Goal: Task Accomplishment & Management: Manage account settings

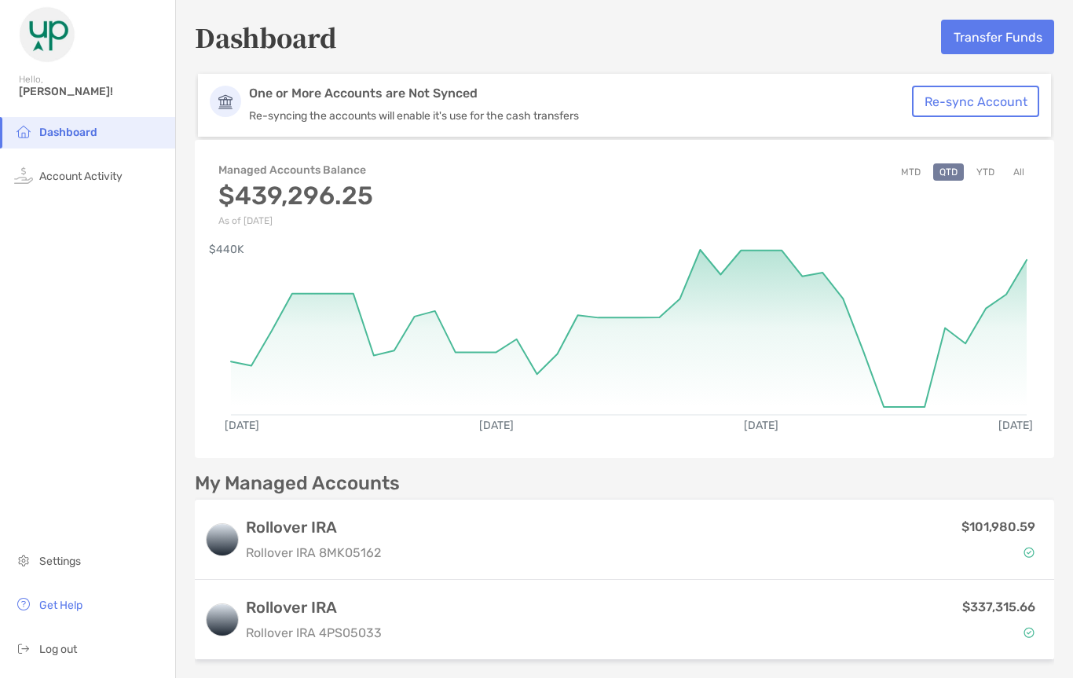
click at [1011, 38] on button "Transfer Funds" at bounding box center [997, 37] width 113 height 35
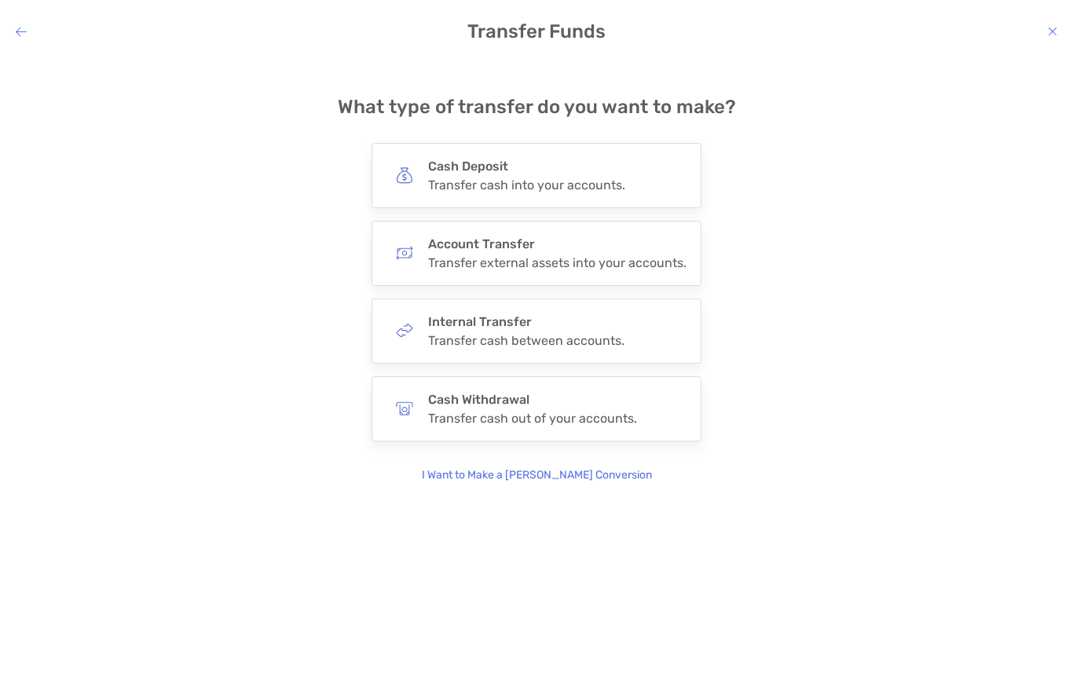
click at [563, 409] on div "Cash Withdrawal Transfer cash out of your accounts." at bounding box center [532, 409] width 209 height 34
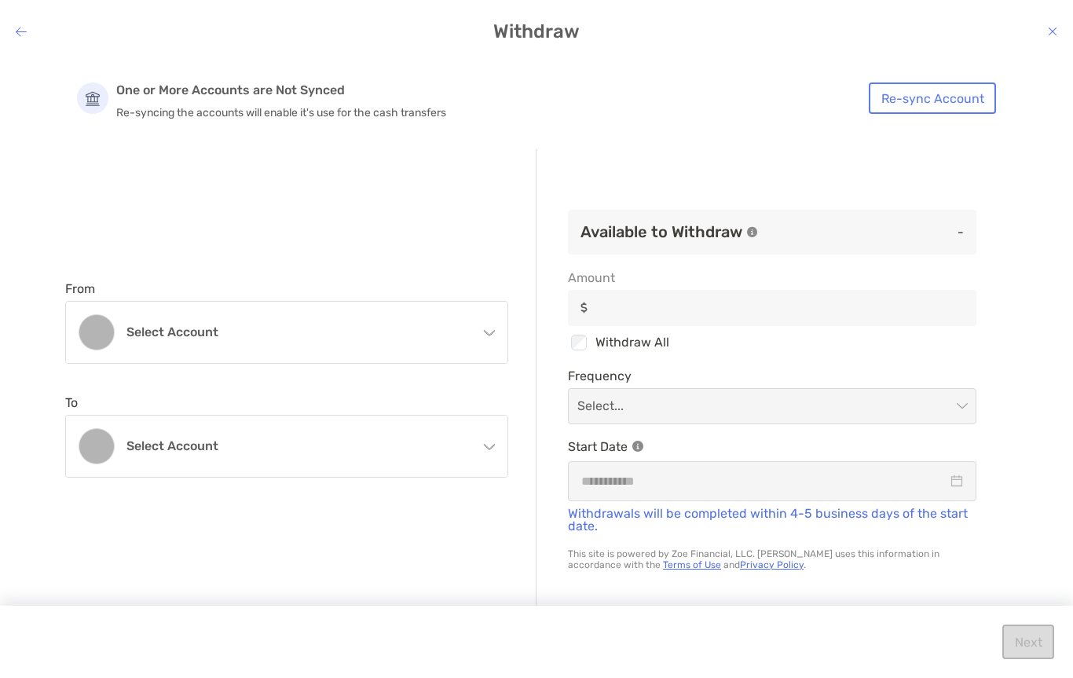
click at [137, 335] on h4 "Select account" at bounding box center [295, 331] width 339 height 15
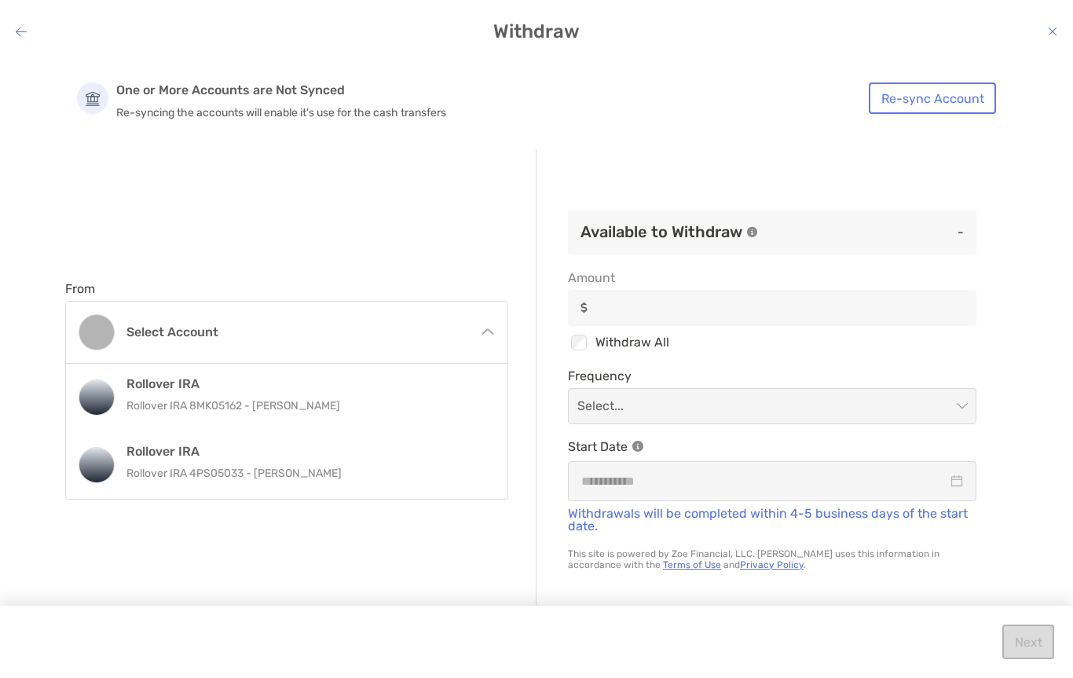
click at [145, 459] on div "Rollover IRA Rollover IRA 4PS05033 - [PERSON_NAME]" at bounding box center [303, 465] width 354 height 42
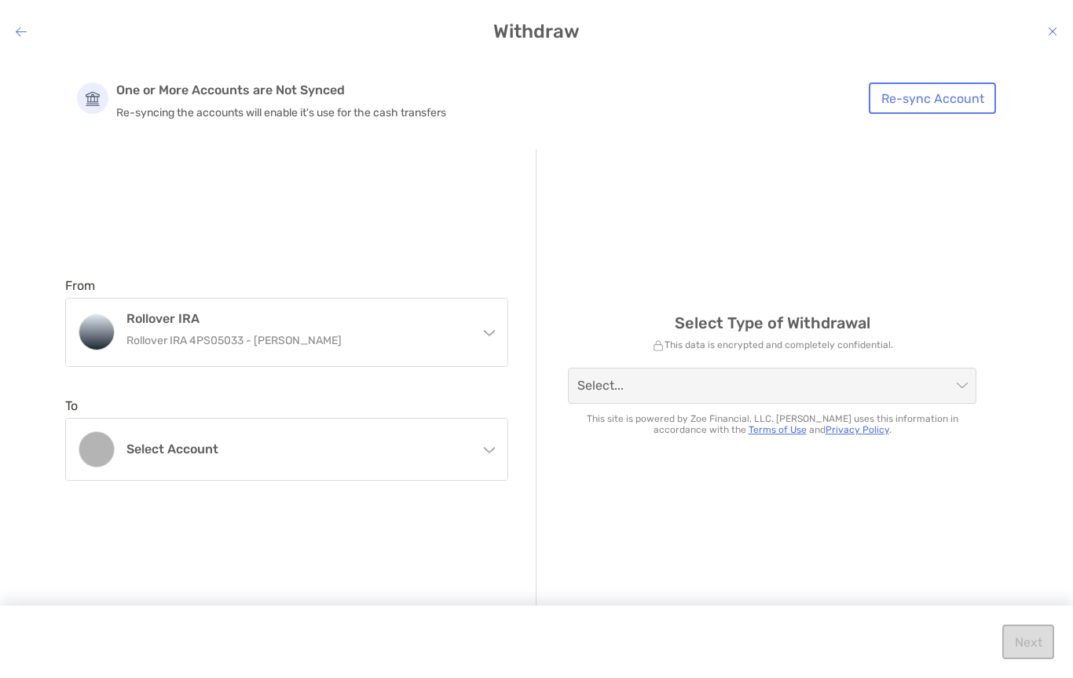
click at [147, 455] on h4 "Select account" at bounding box center [295, 449] width 339 height 15
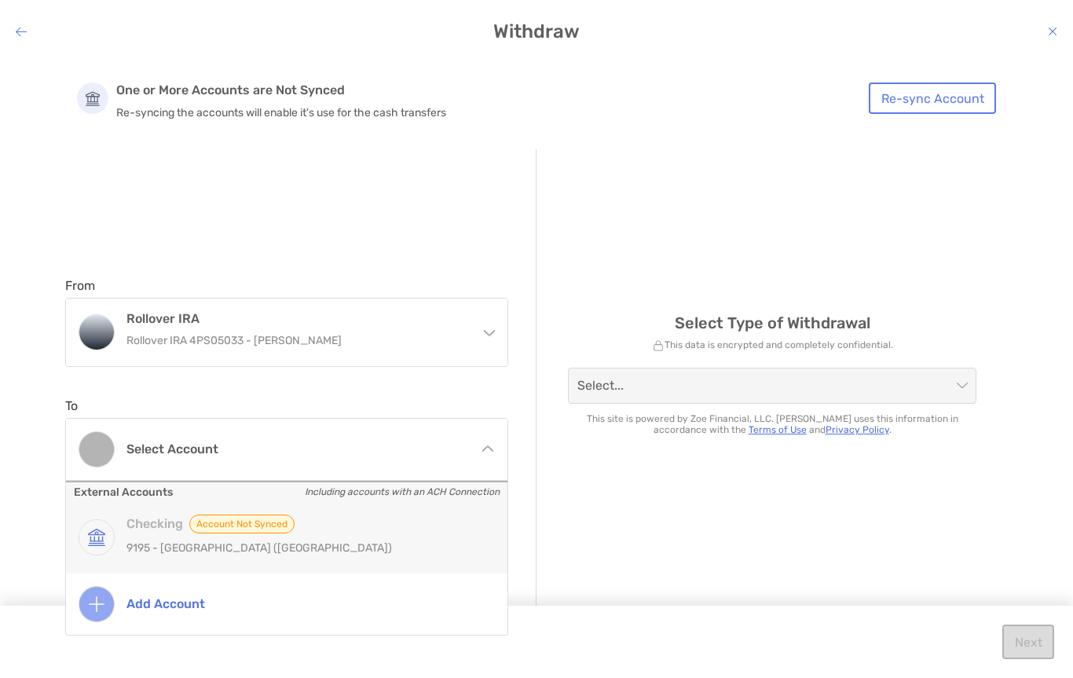
click at [235, 527] on span "Account not Synced" at bounding box center [241, 524] width 105 height 19
click at [137, 527] on h4 "Checking Account not Synced" at bounding box center [303, 524] width 354 height 19
click at [158, 552] on p "9195 - [GEOGRAPHIC_DATA] ([GEOGRAPHIC_DATA])" at bounding box center [303, 548] width 354 height 20
click at [157, 552] on p "9195 - [GEOGRAPHIC_DATA] ([GEOGRAPHIC_DATA])" at bounding box center [303, 548] width 354 height 20
click at [236, 524] on span "Account not Synced" at bounding box center [241, 524] width 105 height 19
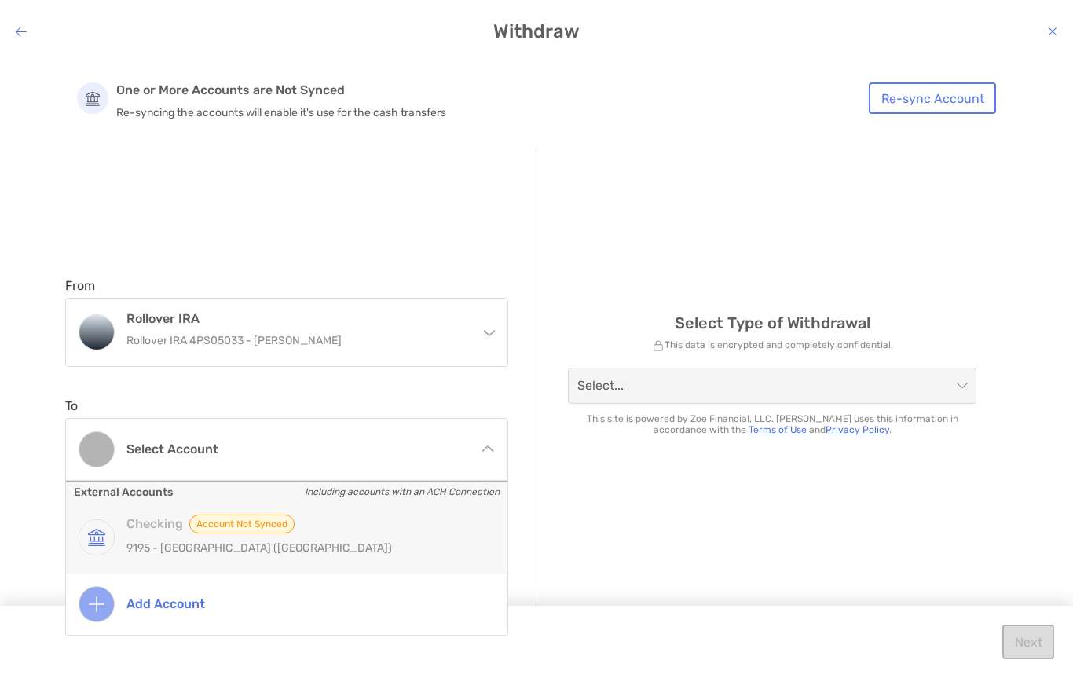
click at [236, 524] on span "Account not Synced" at bounding box center [241, 524] width 105 height 19
click at [241, 535] on div "Checking Account not Synced [STREET_ADDRESS]" at bounding box center [303, 538] width 354 height 46
click at [350, 511] on div "Checking Account not Synced [STREET_ADDRESS]" at bounding box center [287, 537] width 442 height 71
click at [131, 599] on h4 "Add account" at bounding box center [303, 603] width 354 height 15
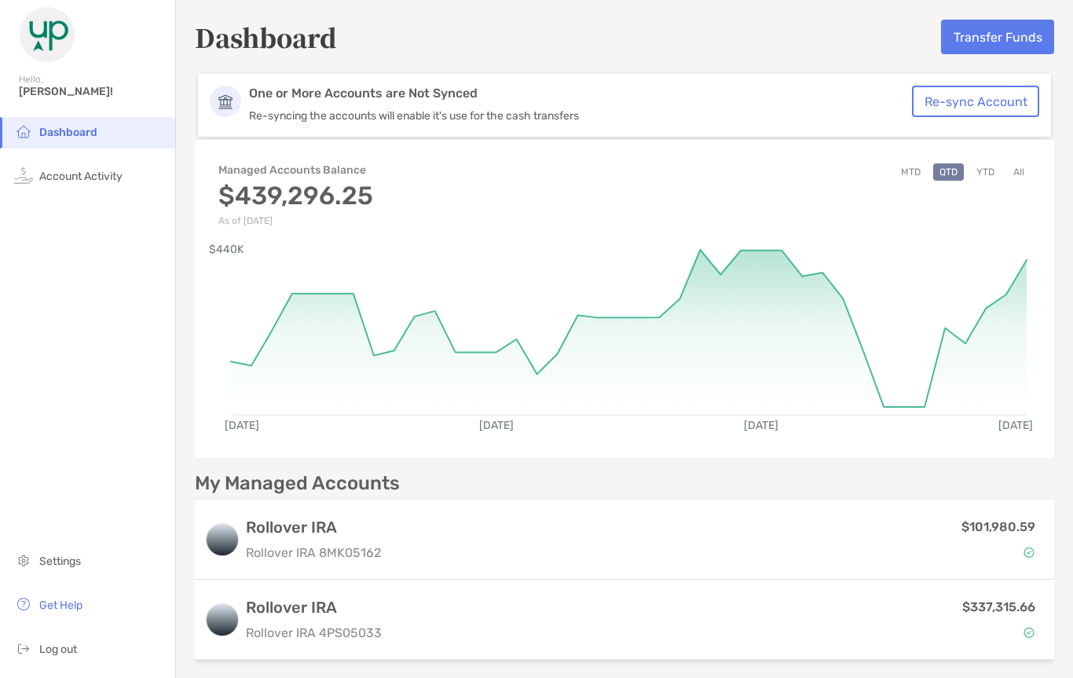
click at [1013, 35] on button "Transfer Funds" at bounding box center [997, 37] width 113 height 35
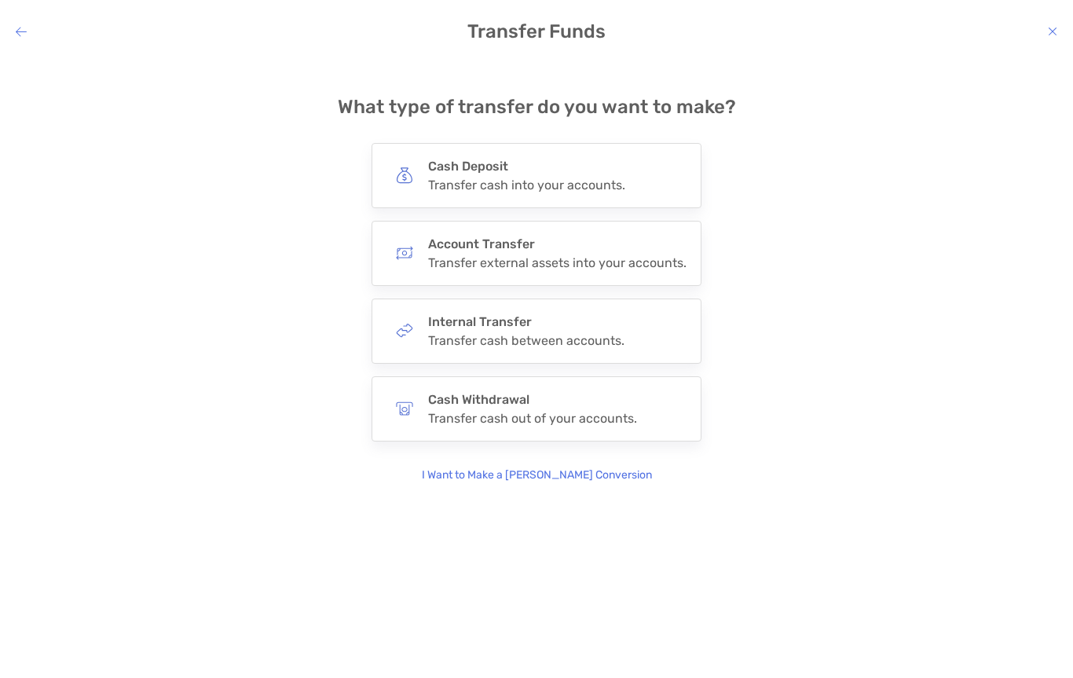
click at [443, 403] on h4 "Cash Withdrawal" at bounding box center [532, 399] width 209 height 15
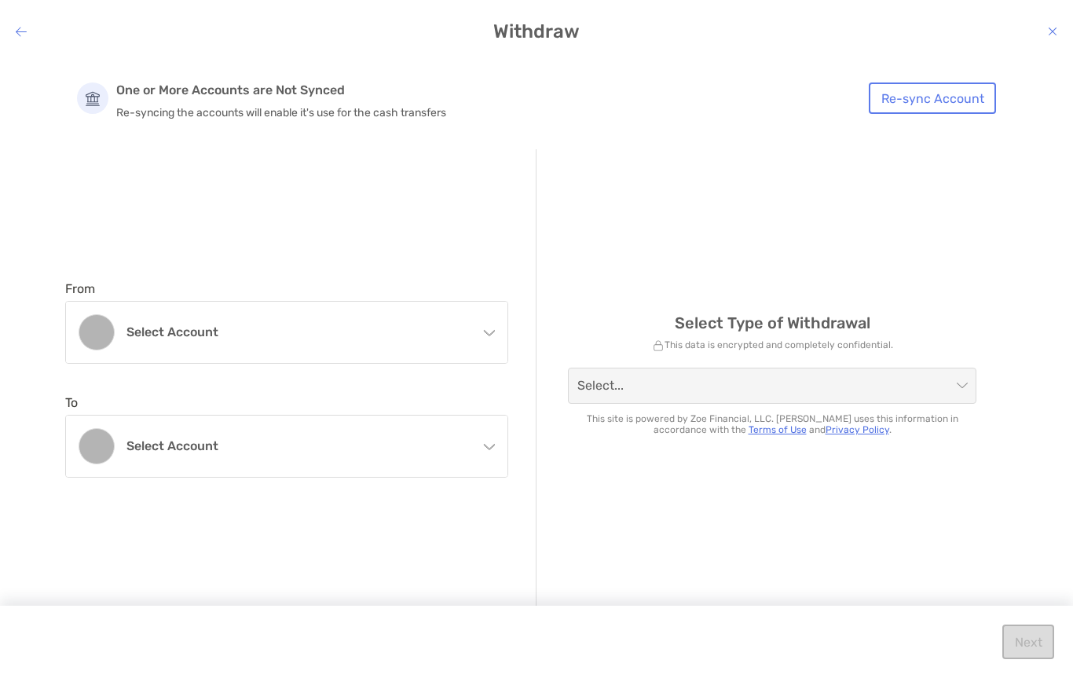
click at [427, 333] on h4 "Select account" at bounding box center [295, 331] width 339 height 15
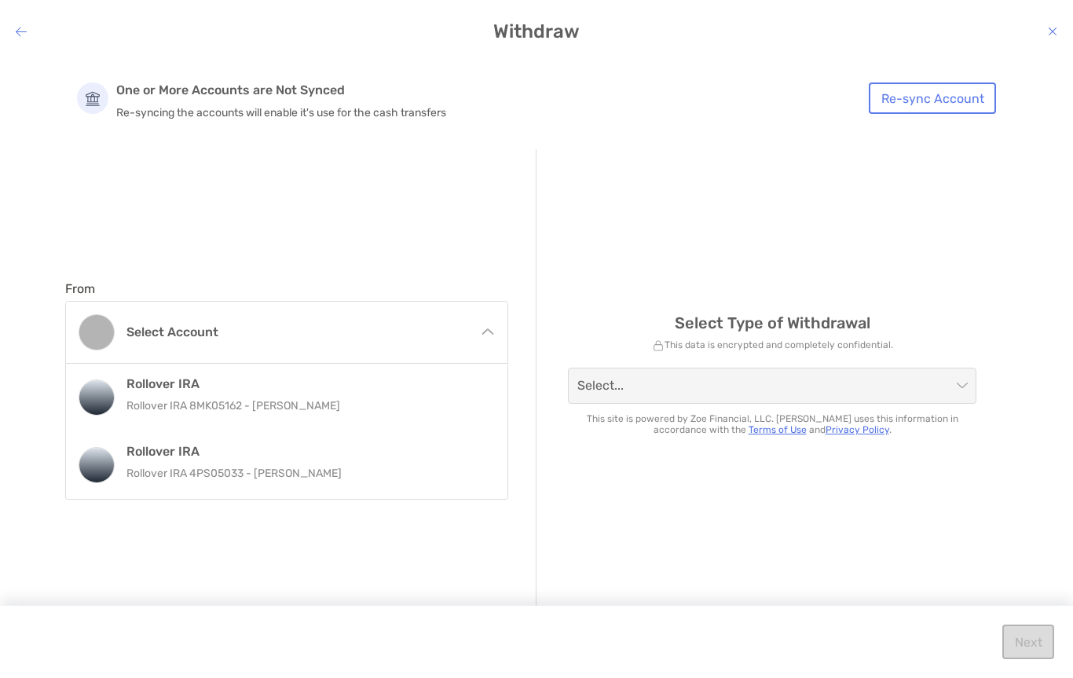
click at [192, 461] on div "Rollover IRA Rollover IRA 4PS05033 - [PERSON_NAME]" at bounding box center [303, 465] width 354 height 42
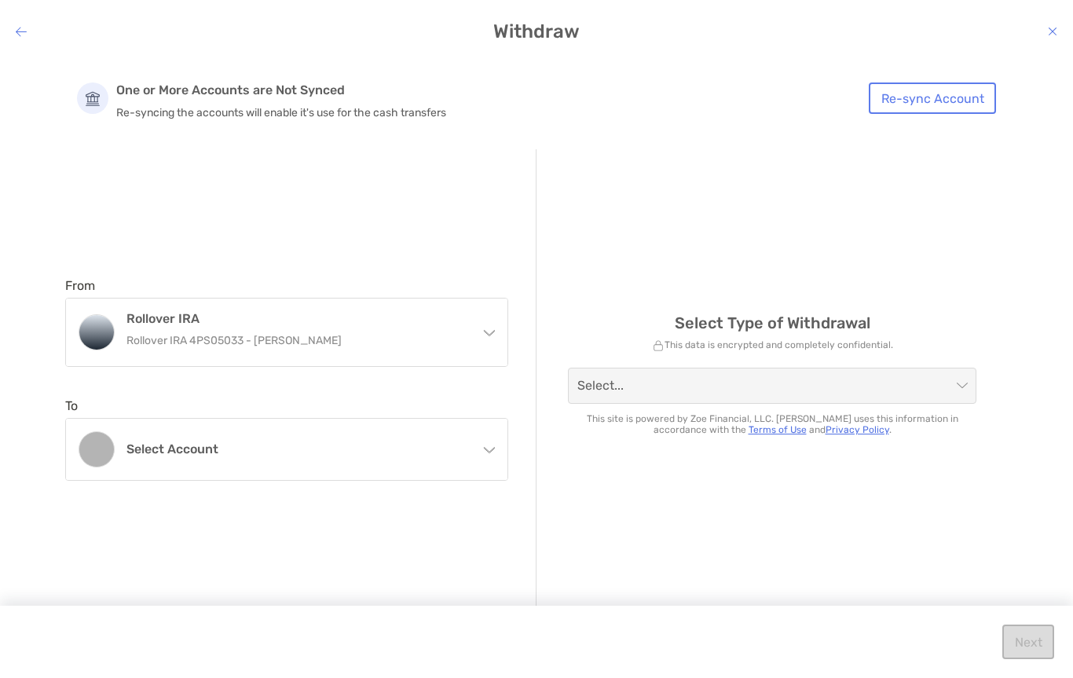
click at [954, 390] on span "modal" at bounding box center [772, 385] width 390 height 35
click at [952, 386] on span "modal" at bounding box center [772, 385] width 390 height 35
click at [951, 386] on span "modal" at bounding box center [772, 385] width 390 height 35
click at [965, 383] on span "modal" at bounding box center [772, 385] width 390 height 35
click at [947, 102] on button "Re-sync Account" at bounding box center [932, 97] width 127 height 31
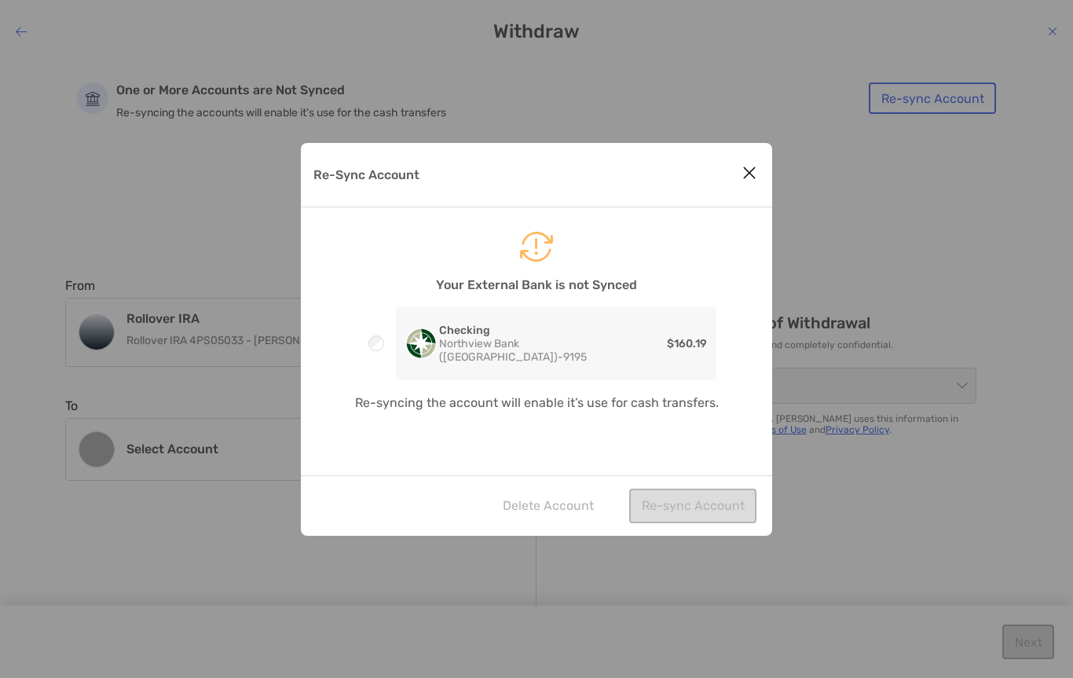
click at [713, 505] on div "Delete Account Re-sync Account" at bounding box center [536, 505] width 471 height 60
click at [710, 509] on div "Delete Account Re-sync Account" at bounding box center [536, 505] width 471 height 60
click at [651, 404] on p "Re-syncing the account will enable it’s use for cash transfers." at bounding box center [536, 403] width 471 height 20
click at [703, 497] on button "Re-sync Account" at bounding box center [692, 506] width 127 height 35
click at [710, 504] on button "Re-sync Account" at bounding box center [692, 506] width 127 height 35
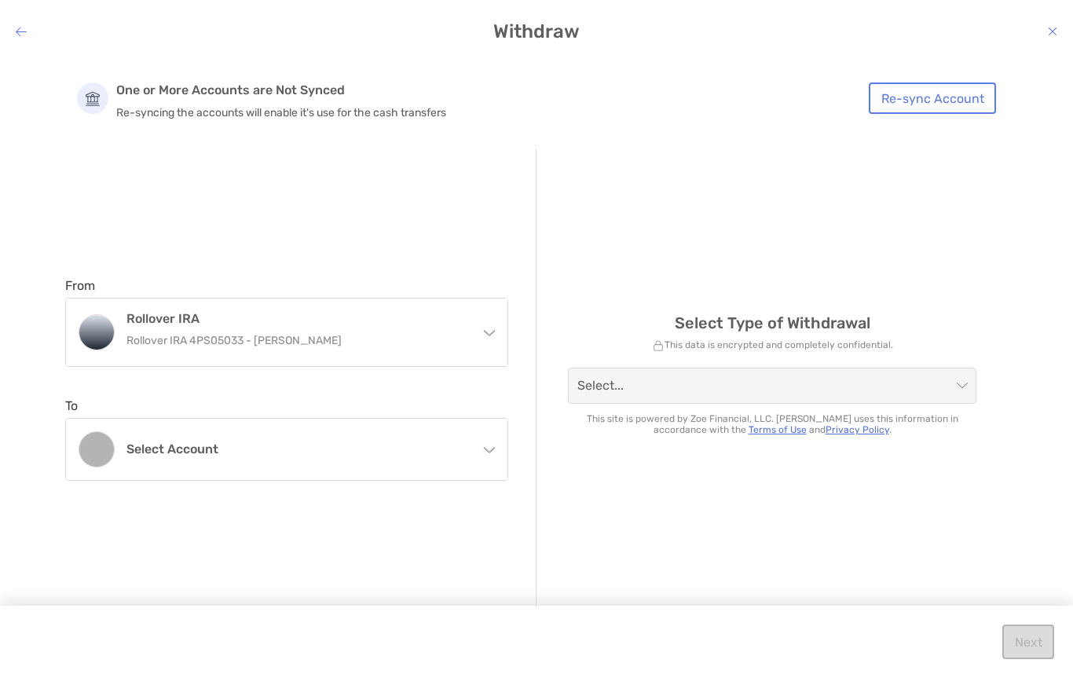
click at [228, 458] on div "Select account" at bounding box center [287, 449] width 442 height 61
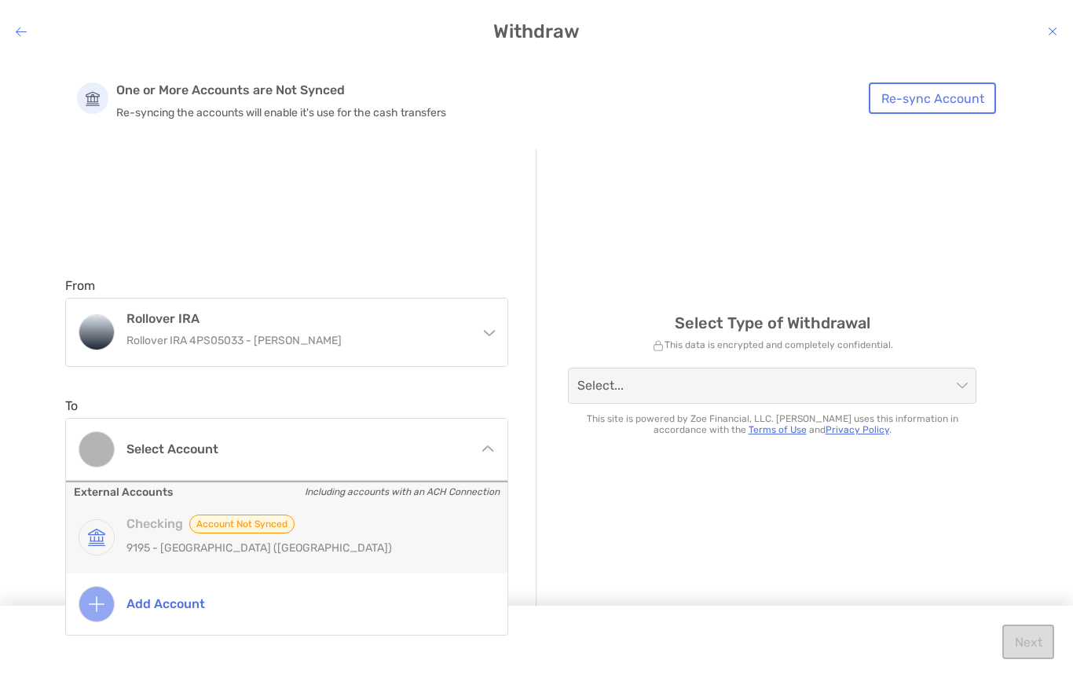
click at [931, 103] on button "Re-sync Account" at bounding box center [932, 97] width 127 height 31
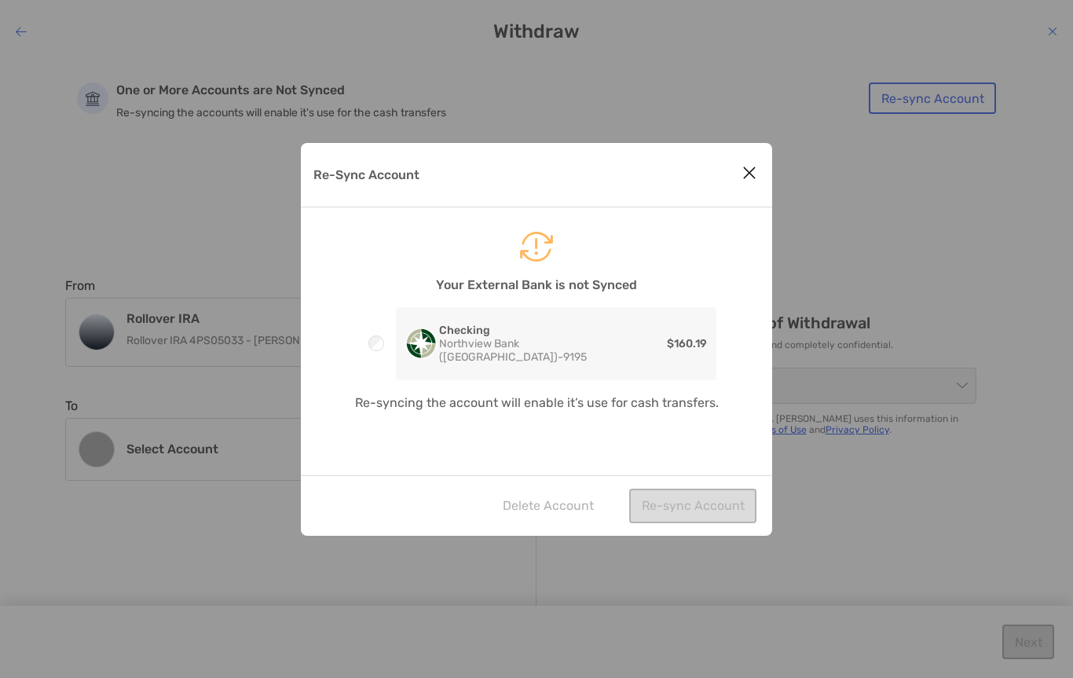
click at [396, 349] on div "RadioButton" at bounding box center [376, 343] width 39 height 16
click at [707, 504] on button "Re-sync Account" at bounding box center [692, 506] width 127 height 35
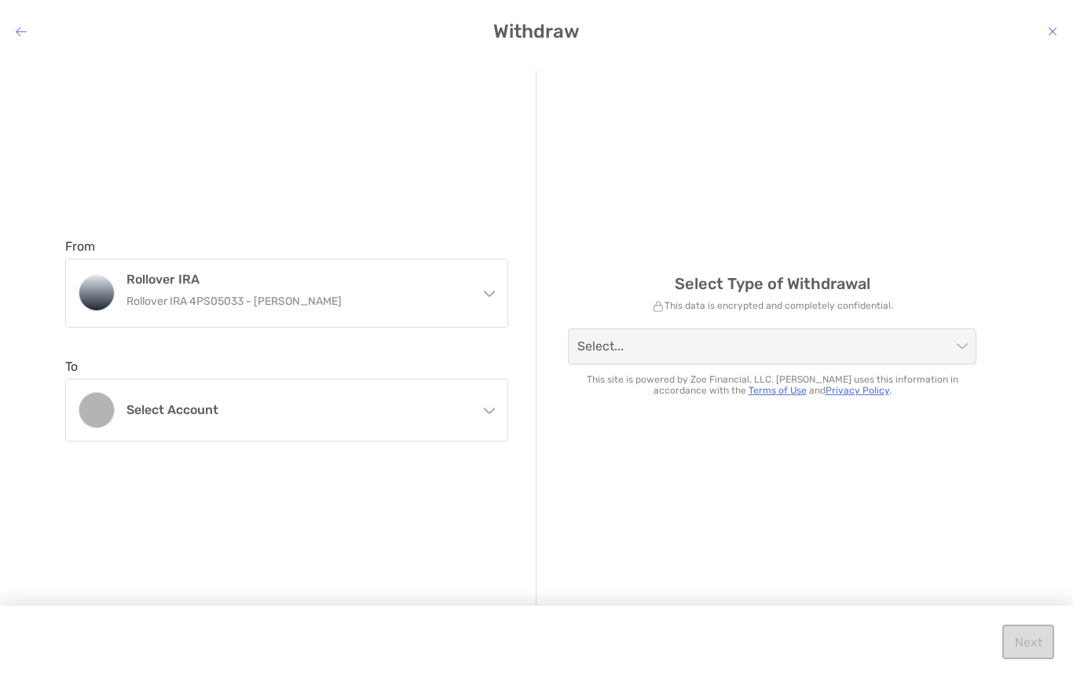
click at [467, 415] on div "Select account" at bounding box center [287, 409] width 442 height 61
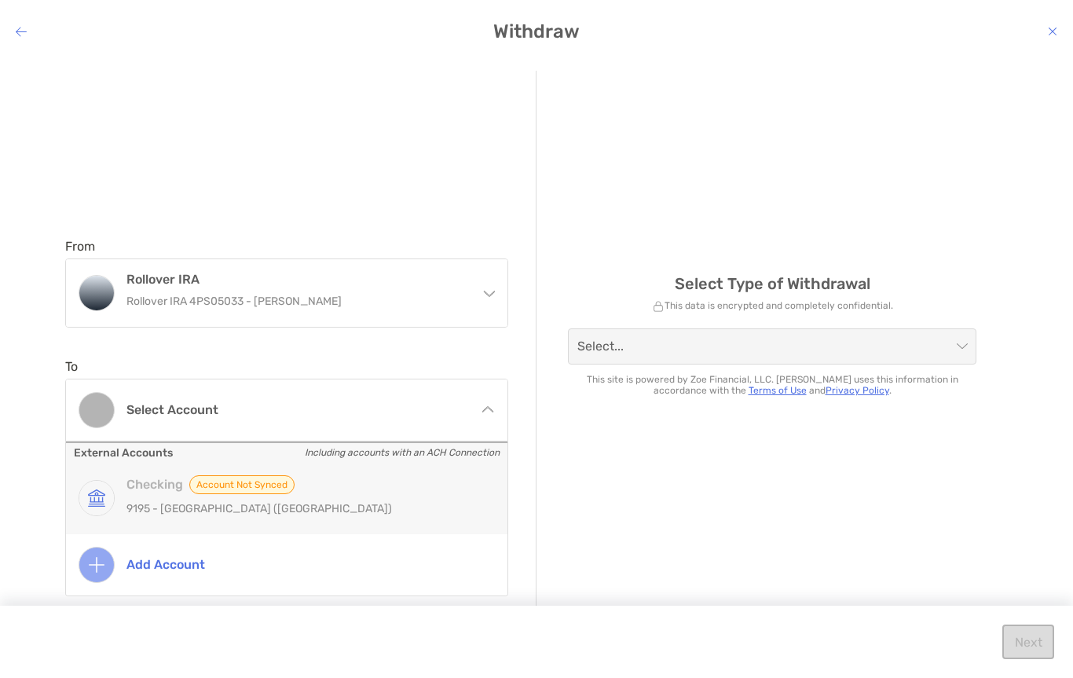
click at [151, 471] on div "Checking Account not Synced [STREET_ADDRESS]" at bounding box center [287, 498] width 442 height 71
click at [179, 495] on div "Checking Account not Synced [STREET_ADDRESS]" at bounding box center [303, 498] width 354 height 46
click at [179, 494] on div "Checking Account not Synced [STREET_ADDRESS]" at bounding box center [303, 498] width 354 height 46
click at [162, 484] on h4 "Checking Account not Synced" at bounding box center [303, 484] width 354 height 19
click at [151, 492] on h4 "Checking Account not Synced" at bounding box center [303, 484] width 354 height 19
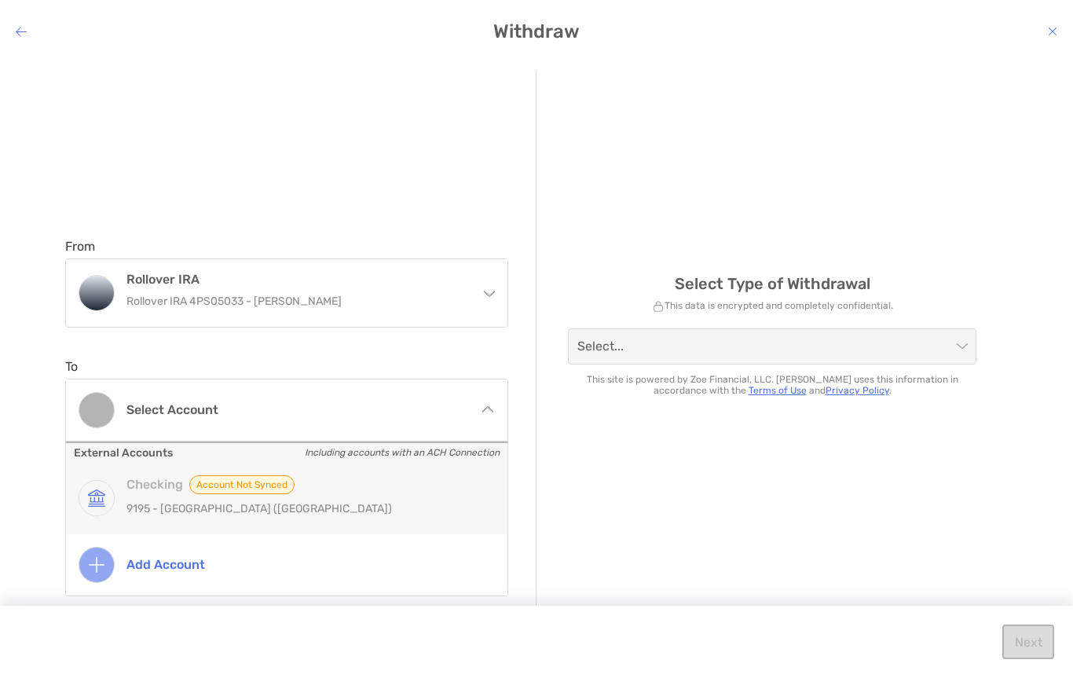
click at [141, 501] on p "9195 - [GEOGRAPHIC_DATA] ([GEOGRAPHIC_DATA])" at bounding box center [303, 509] width 354 height 20
click at [140, 500] on p "9195 - [GEOGRAPHIC_DATA] ([GEOGRAPHIC_DATA])" at bounding box center [303, 509] width 354 height 20
click at [158, 499] on p "9195 - [GEOGRAPHIC_DATA] ([GEOGRAPHIC_DATA])" at bounding box center [303, 509] width 354 height 20
click at [167, 495] on div "Checking Account not Synced [STREET_ADDRESS]" at bounding box center [303, 498] width 354 height 46
click at [166, 494] on div "Checking Account not Synced [STREET_ADDRESS]" at bounding box center [303, 498] width 354 height 46
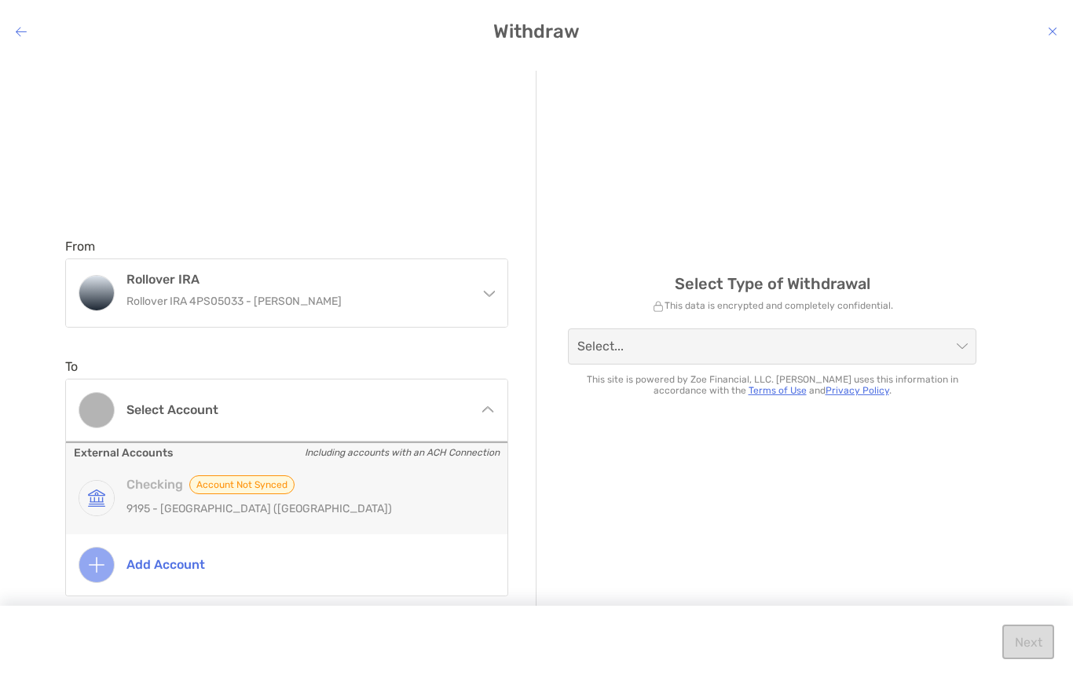
click at [171, 499] on p "9195 - [GEOGRAPHIC_DATA] ([GEOGRAPHIC_DATA])" at bounding box center [303, 509] width 354 height 20
click at [155, 490] on h4 "Checking Account not Synced" at bounding box center [303, 484] width 354 height 19
click at [136, 497] on div "Checking Account not Synced [STREET_ADDRESS]" at bounding box center [303, 498] width 354 height 46
click at [156, 517] on p "9195 - [GEOGRAPHIC_DATA] ([GEOGRAPHIC_DATA])" at bounding box center [303, 509] width 354 height 20
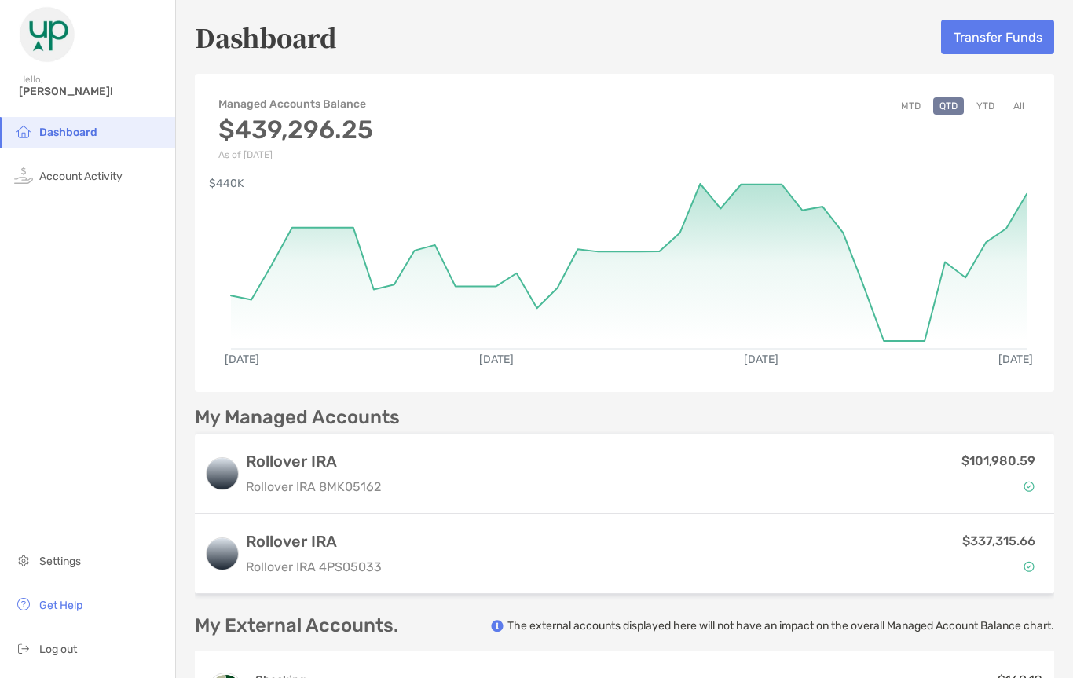
click at [997, 45] on button "Transfer Funds" at bounding box center [997, 37] width 113 height 35
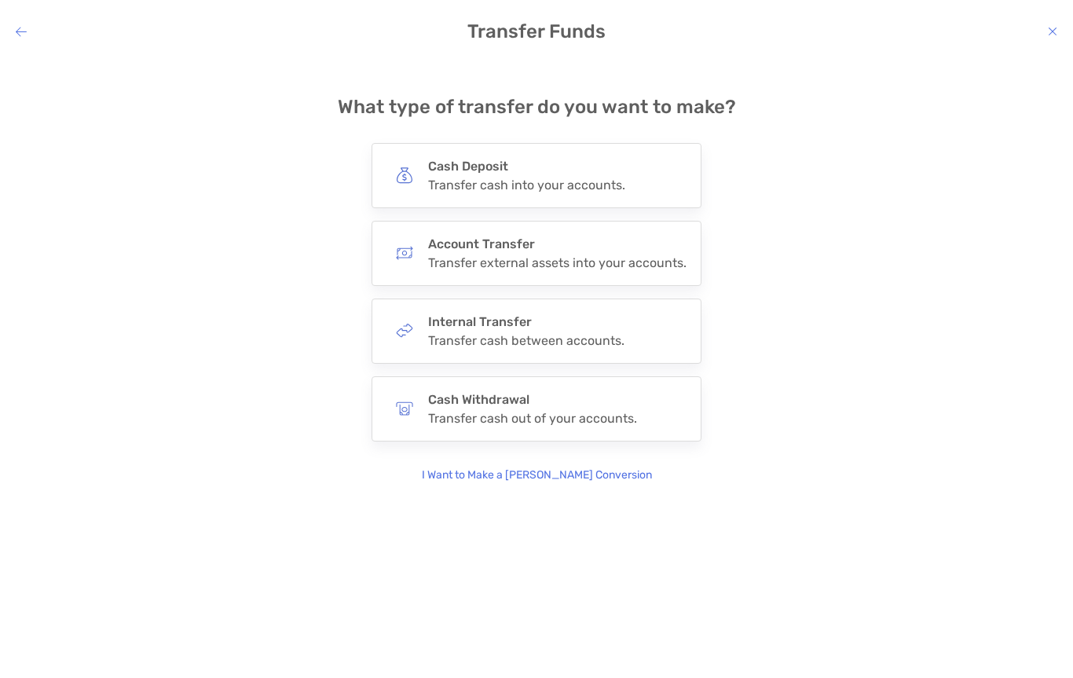
click at [440, 409] on div "Cash Withdrawal Transfer cash out of your accounts." at bounding box center [532, 409] width 209 height 34
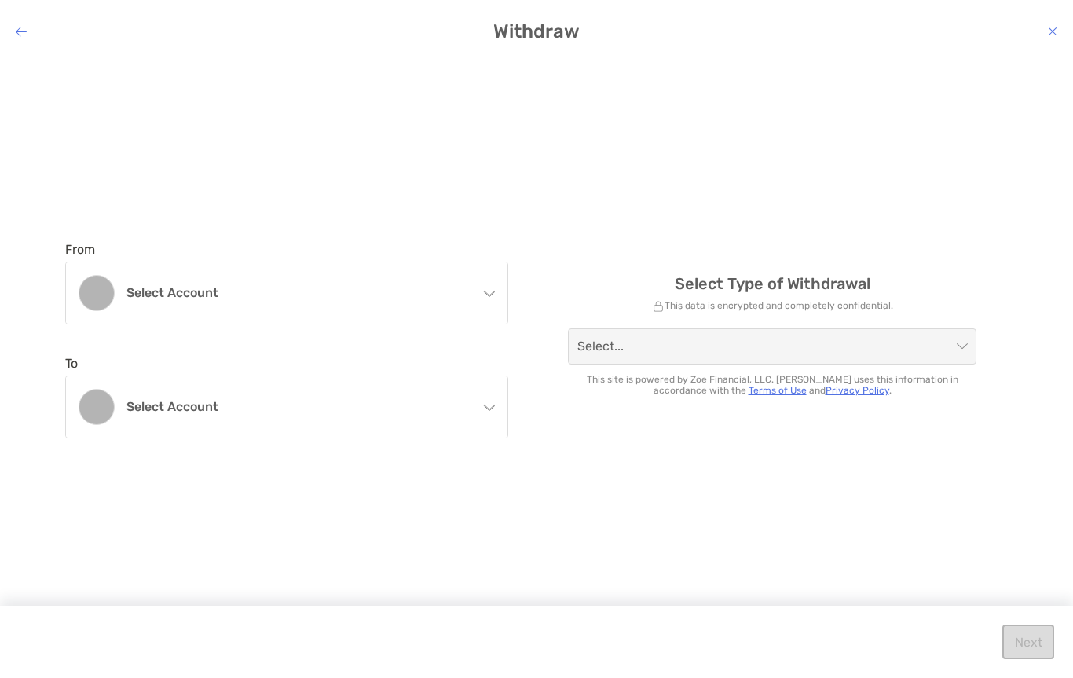
click at [392, 302] on div "Select account" at bounding box center [287, 292] width 442 height 61
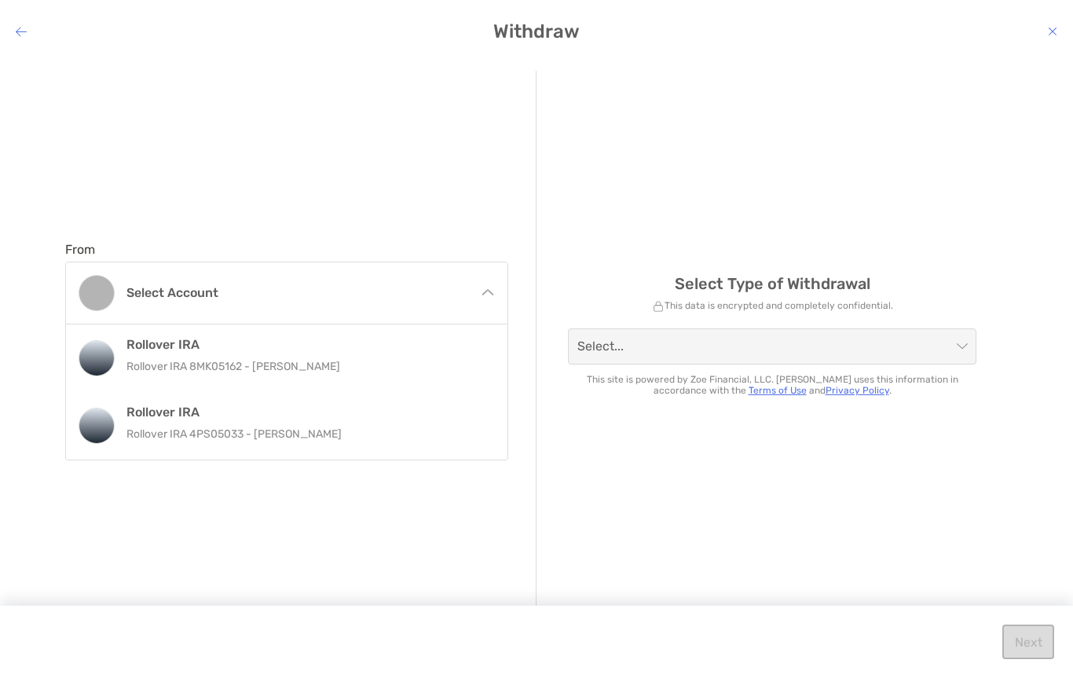
click at [150, 438] on p "Rollover IRA 4PS05033 - [PERSON_NAME]" at bounding box center [303, 434] width 354 height 20
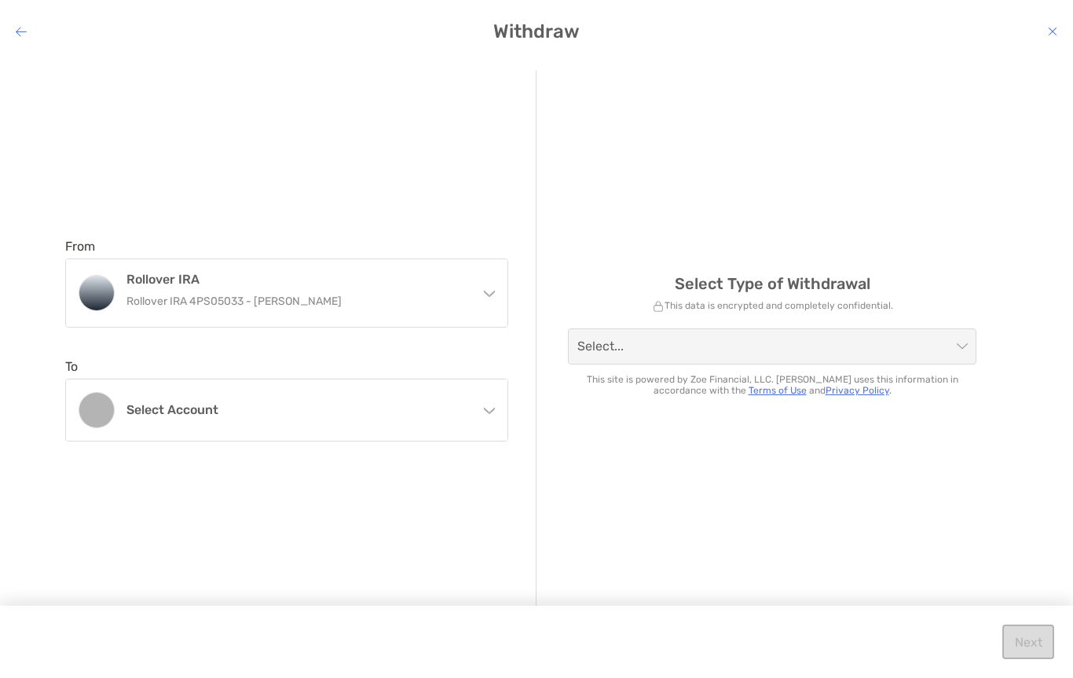
click at [482, 401] on div "Select account" at bounding box center [287, 409] width 442 height 61
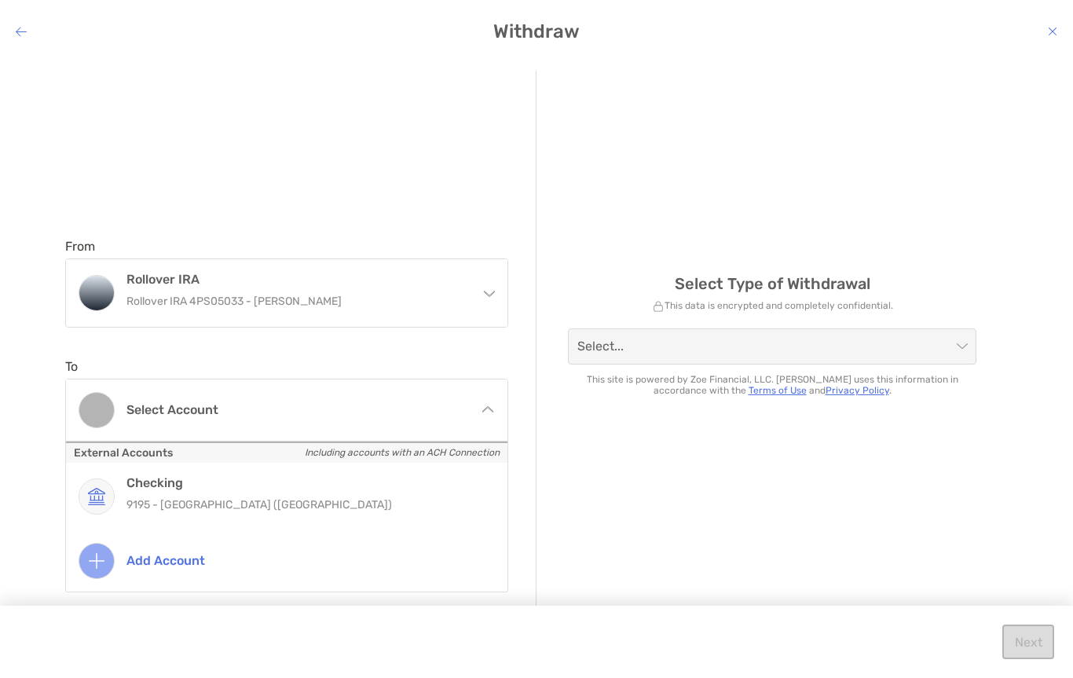
click at [195, 504] on p "9195 - [GEOGRAPHIC_DATA] ([GEOGRAPHIC_DATA])" at bounding box center [303, 505] width 354 height 20
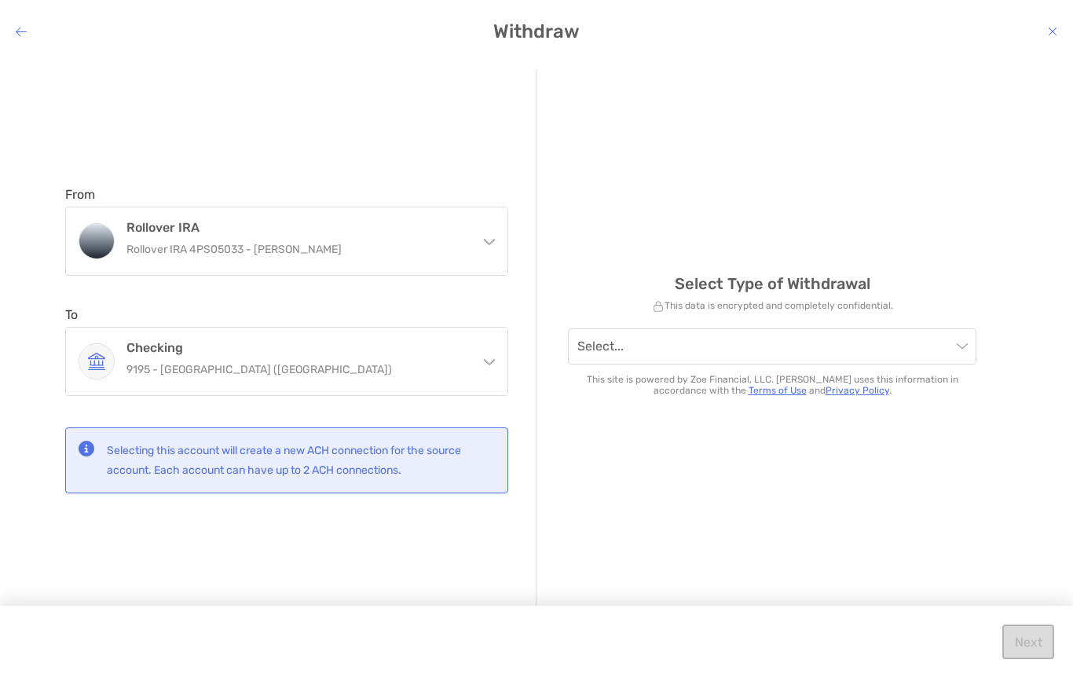
click at [948, 345] on input "modal" at bounding box center [764, 346] width 374 height 35
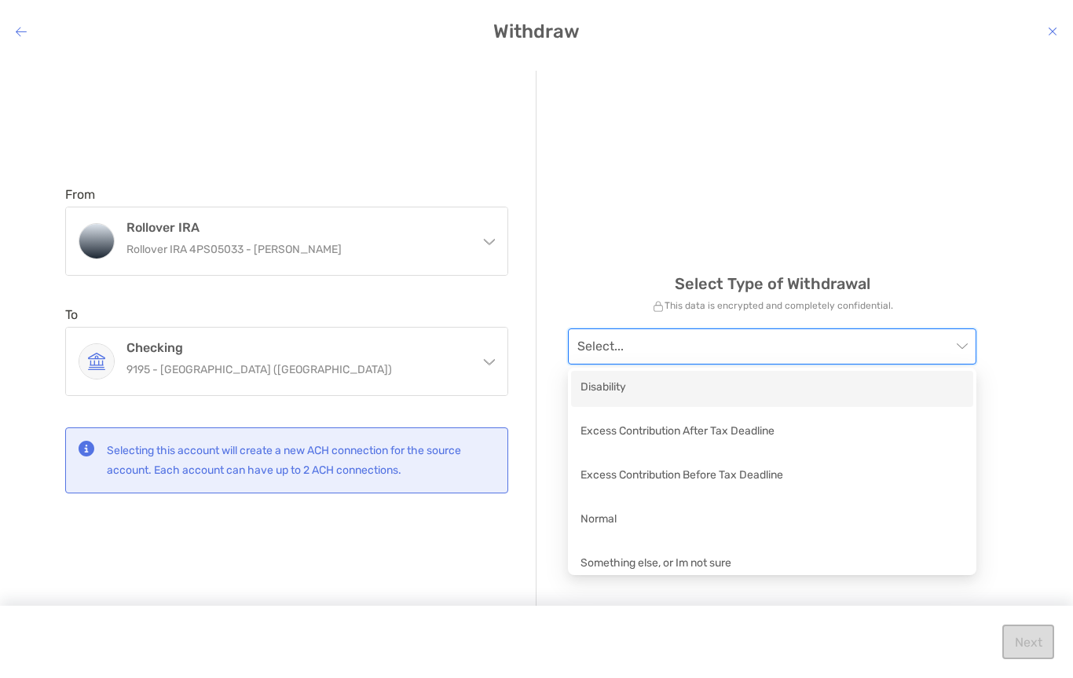
click at [607, 526] on div "Normal" at bounding box center [772, 521] width 383 height 20
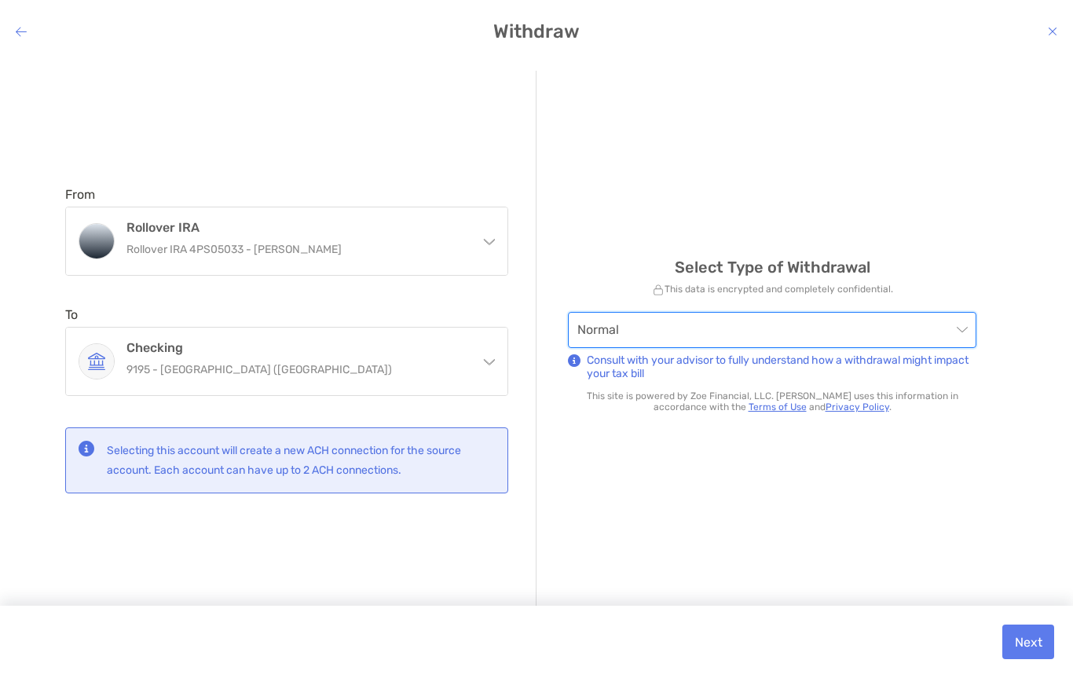
click at [1033, 641] on button "Next" at bounding box center [1028, 642] width 52 height 35
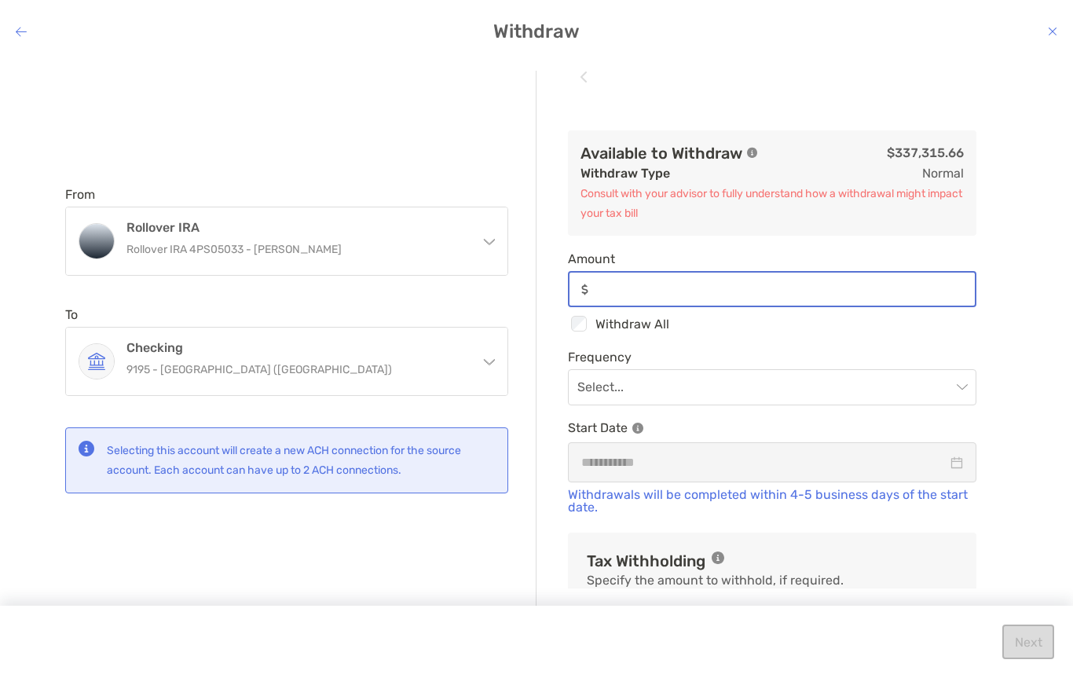
click at [636, 286] on input "Amount" at bounding box center [785, 289] width 380 height 13
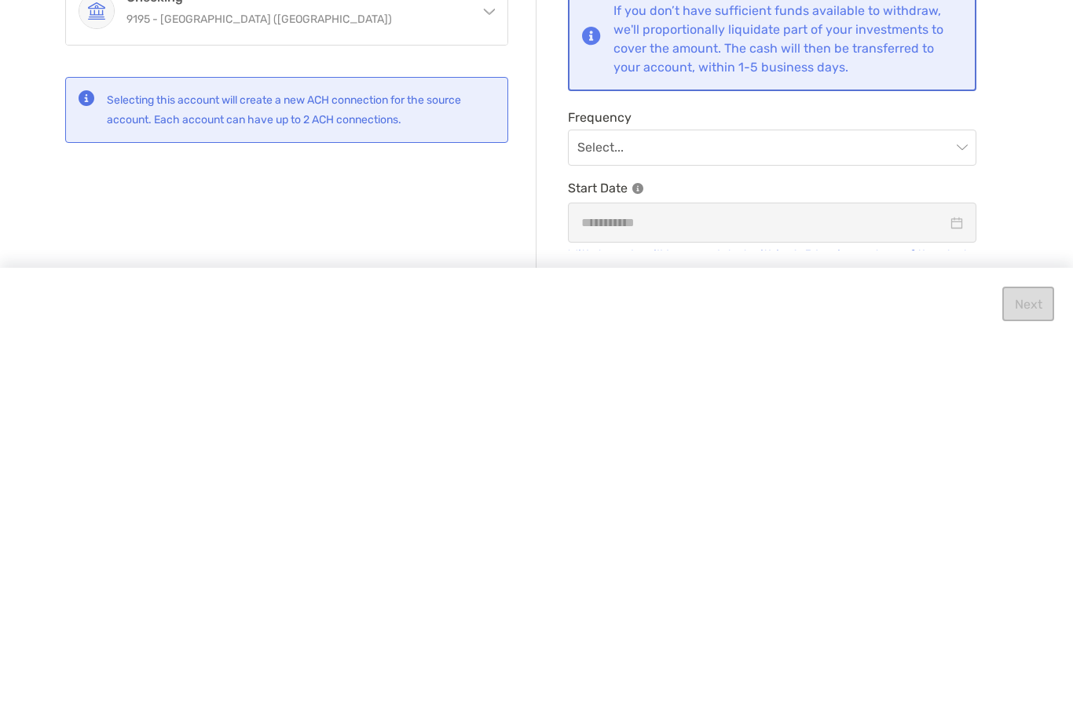
click at [950, 493] on input "modal" at bounding box center [764, 510] width 374 height 35
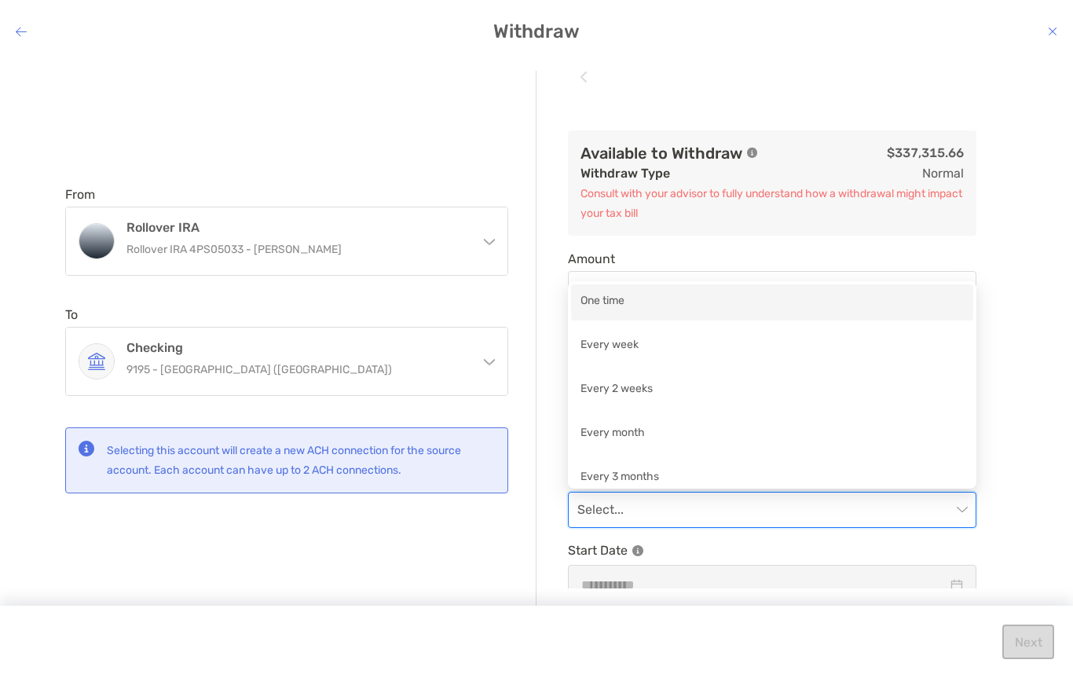
click at [685, 302] on div "One time" at bounding box center [772, 302] width 383 height 20
type input "******"
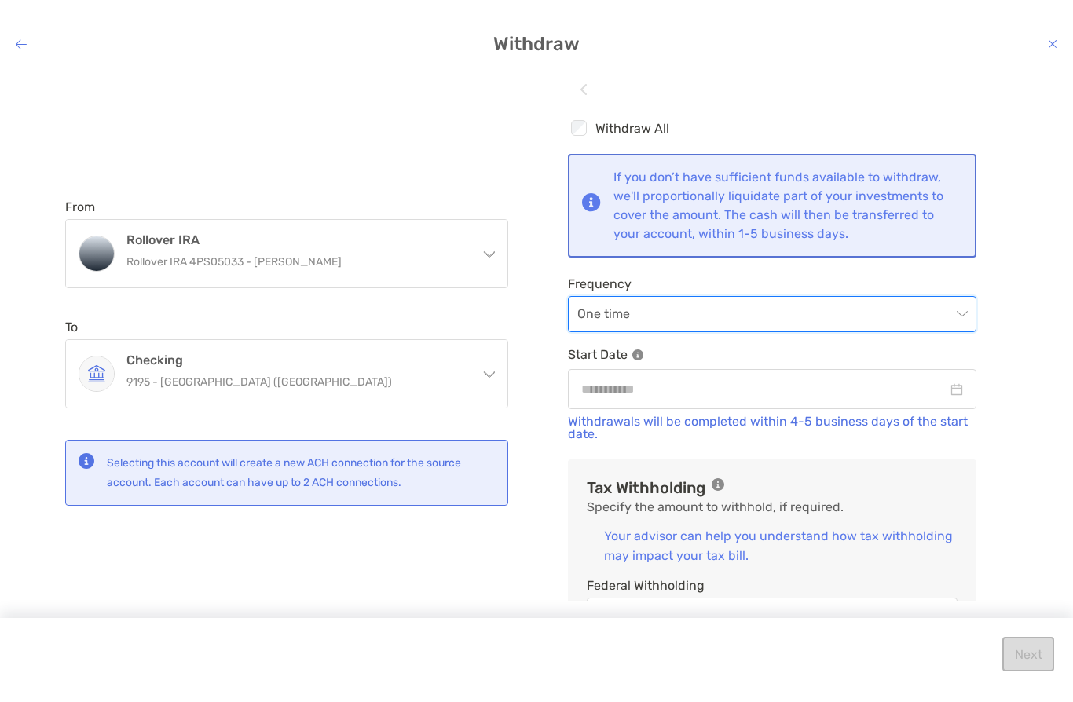
scroll to position [212, 0]
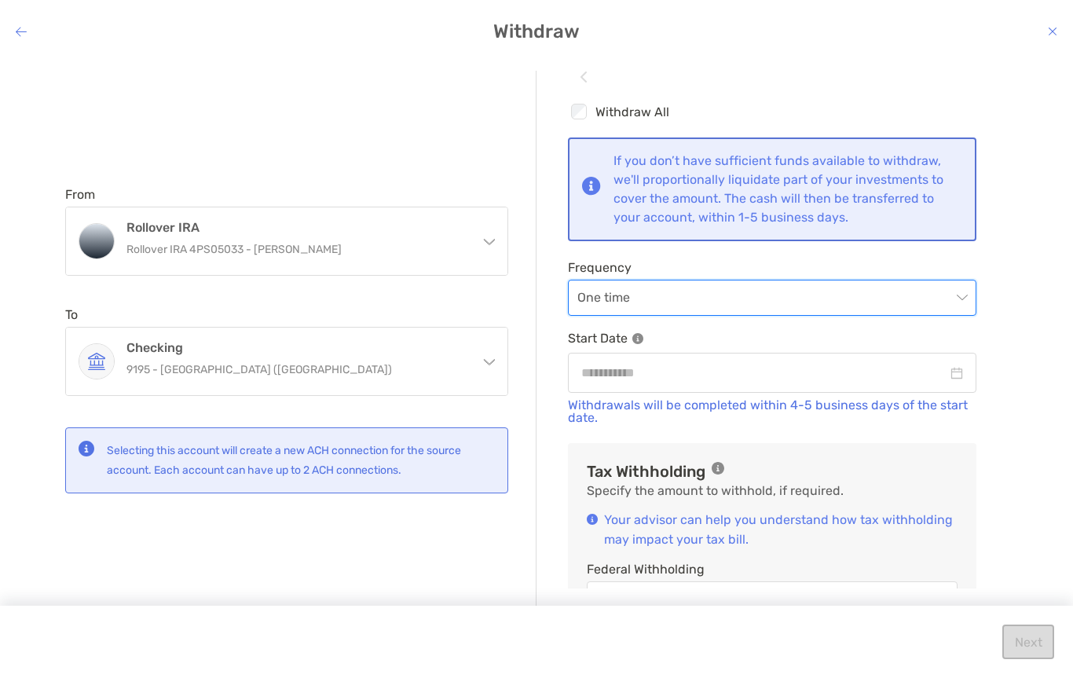
click at [921, 358] on div "modal" at bounding box center [772, 373] width 409 height 40
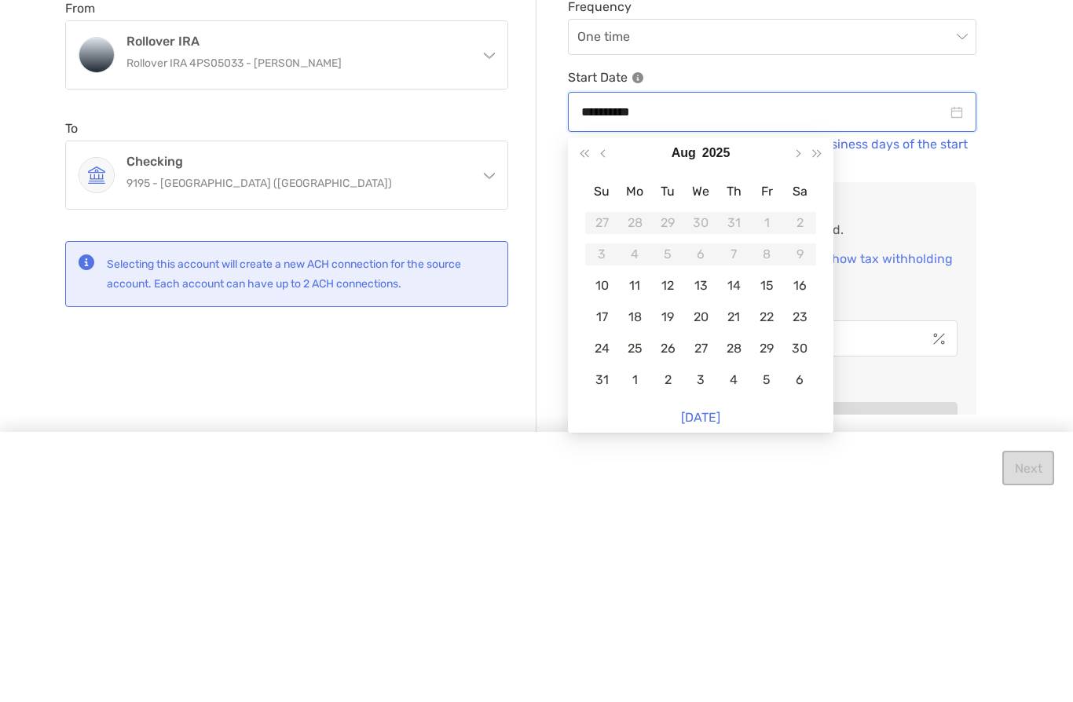
scroll to position [277, 0]
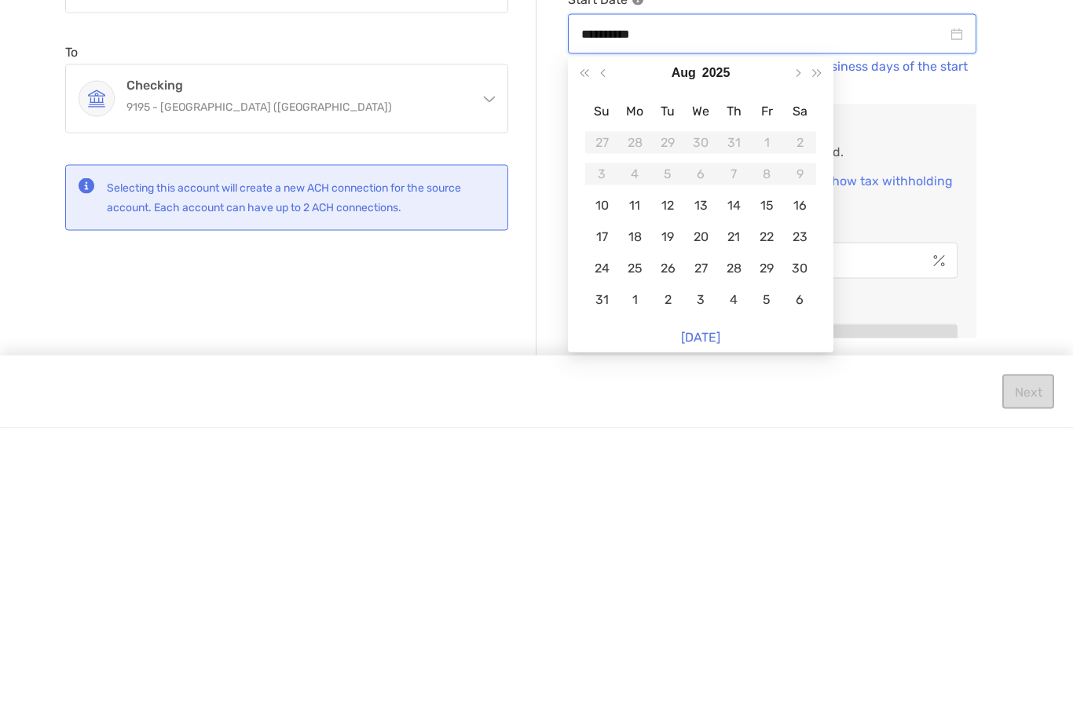
type input "**********"
click at [608, 469] on div "10" at bounding box center [602, 480] width 22 height 22
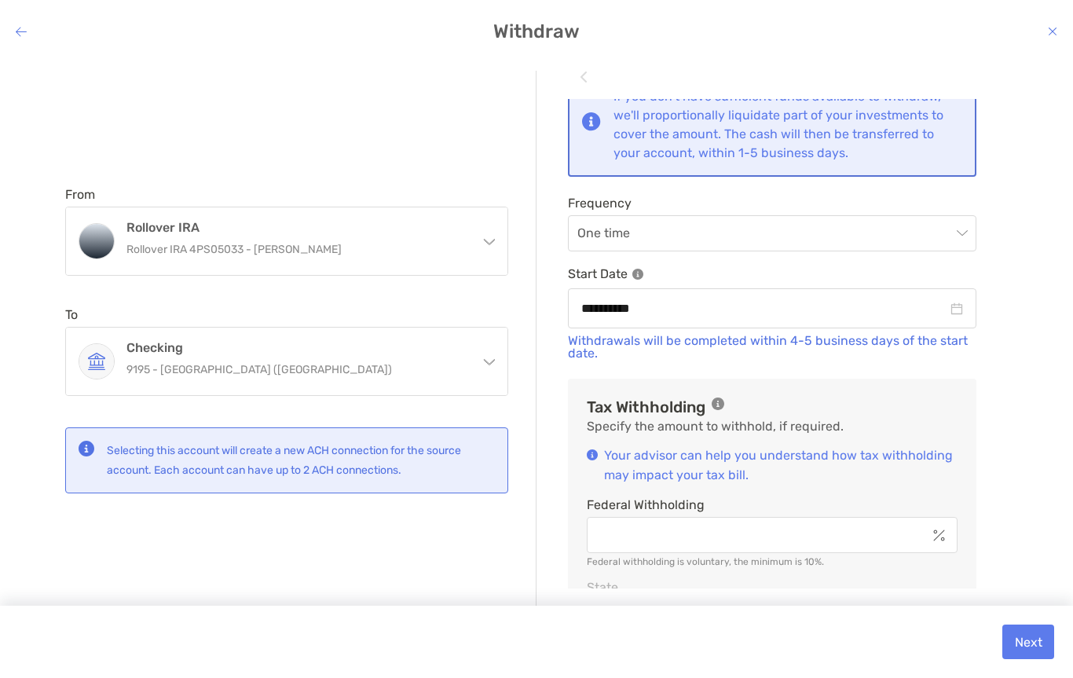
click at [1045, 241] on div "**********" at bounding box center [536, 356] width 1073 height 596
click at [826, 539] on input "Federal Withholding" at bounding box center [757, 535] width 338 height 13
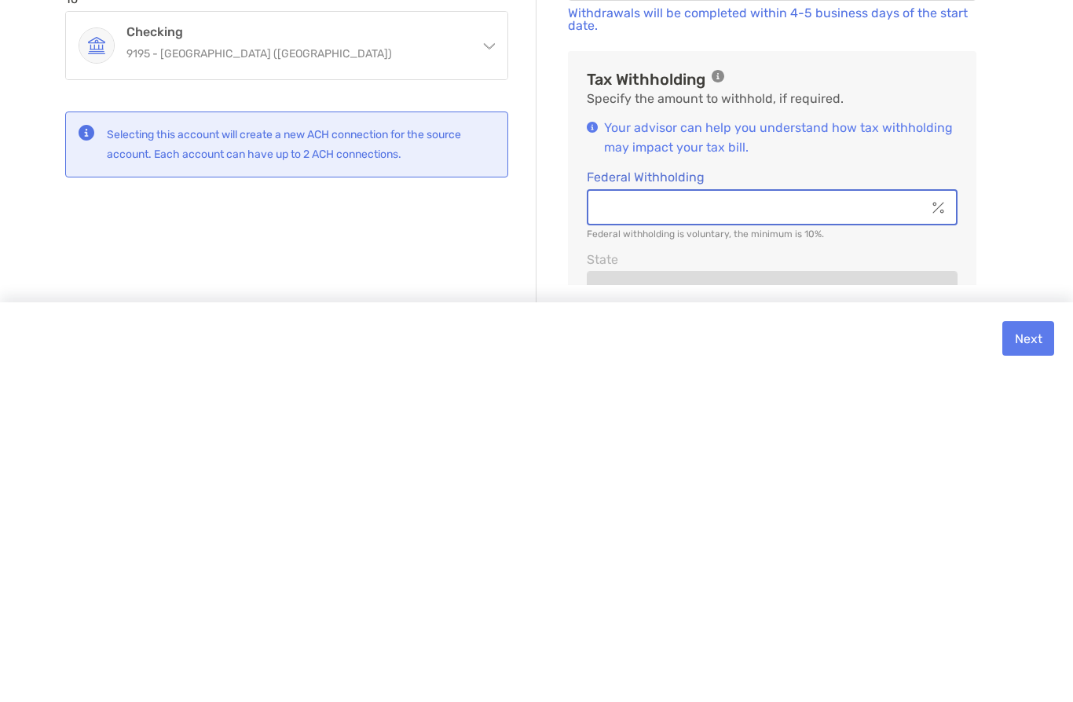
type input "******"
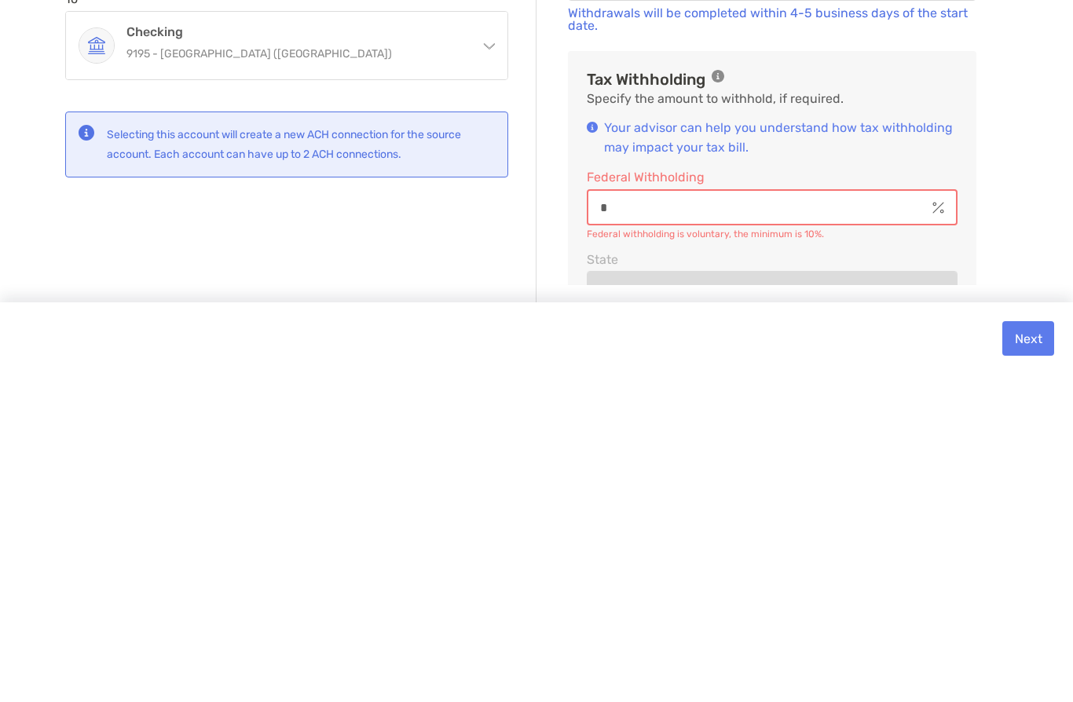
type input "**"
type input "******"
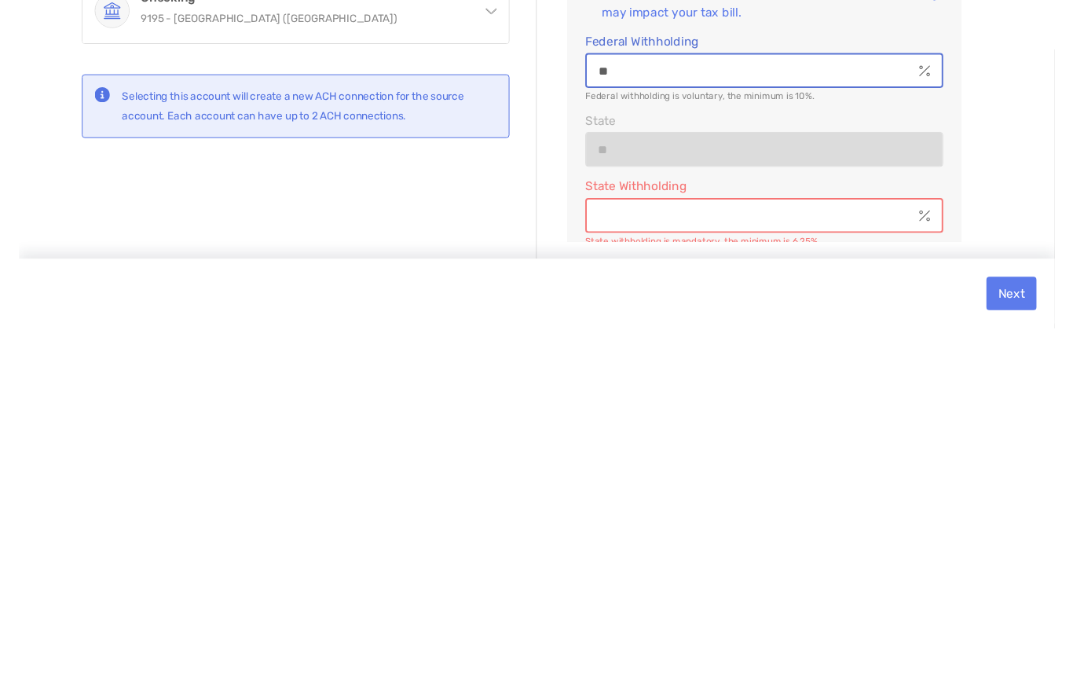
scroll to position [378, 0]
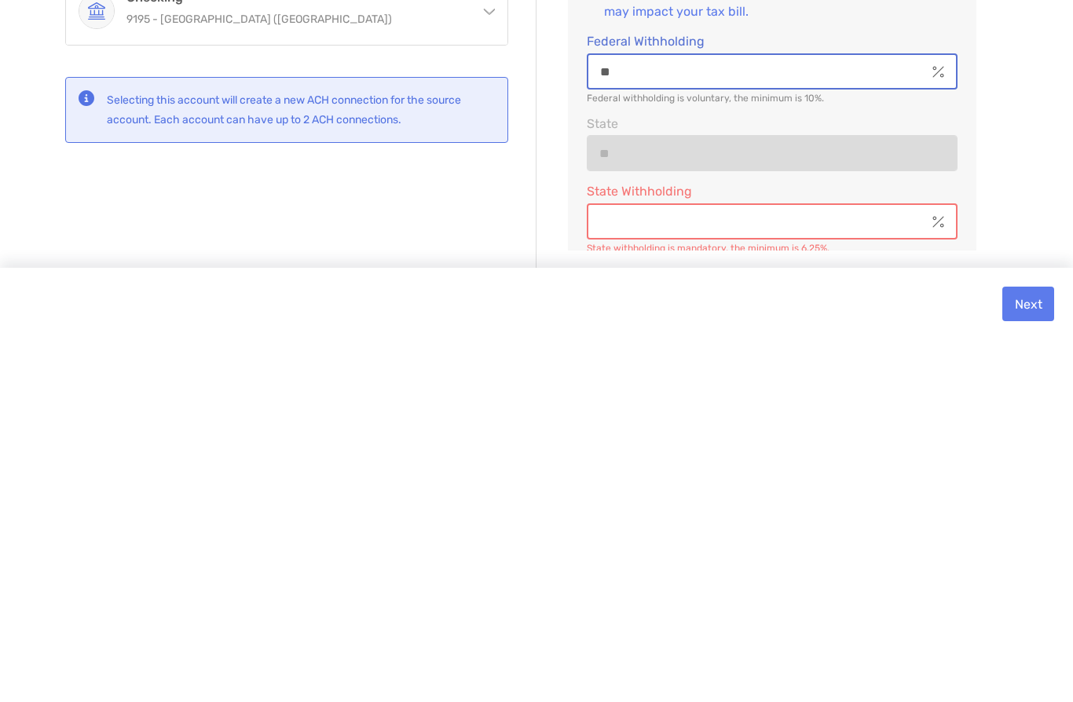
type input "**"
click at [765, 577] on input "State Withholding" at bounding box center [757, 583] width 338 height 13
type input "******"
type input "*"
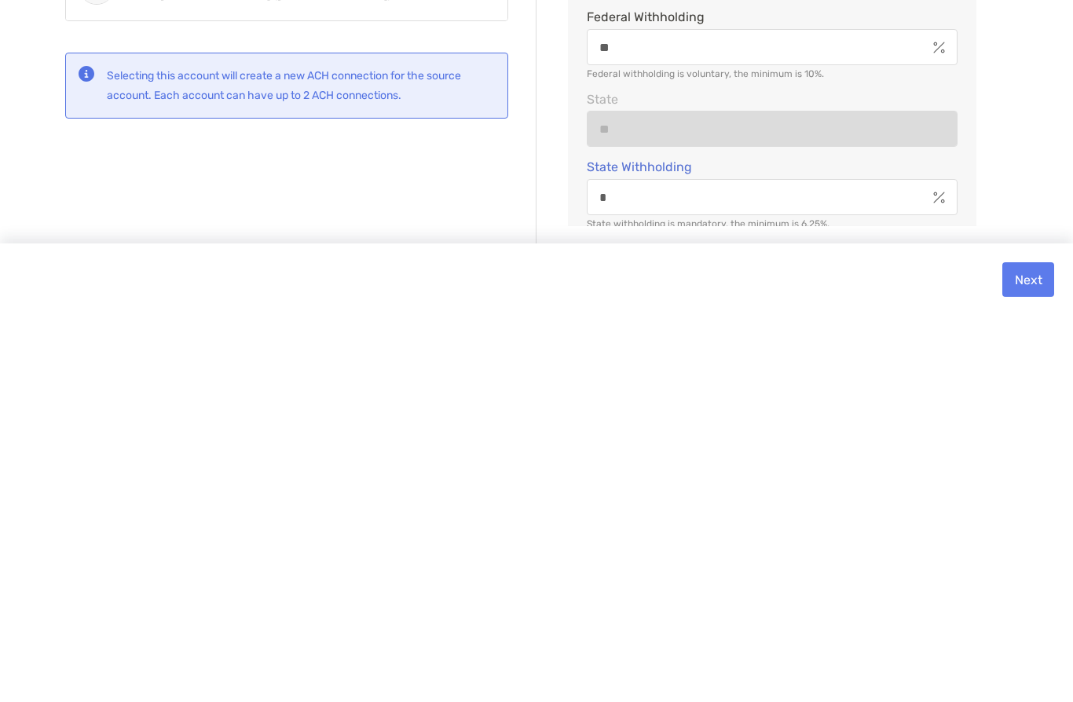
click at [1029, 649] on button "Next" at bounding box center [1028, 666] width 52 height 35
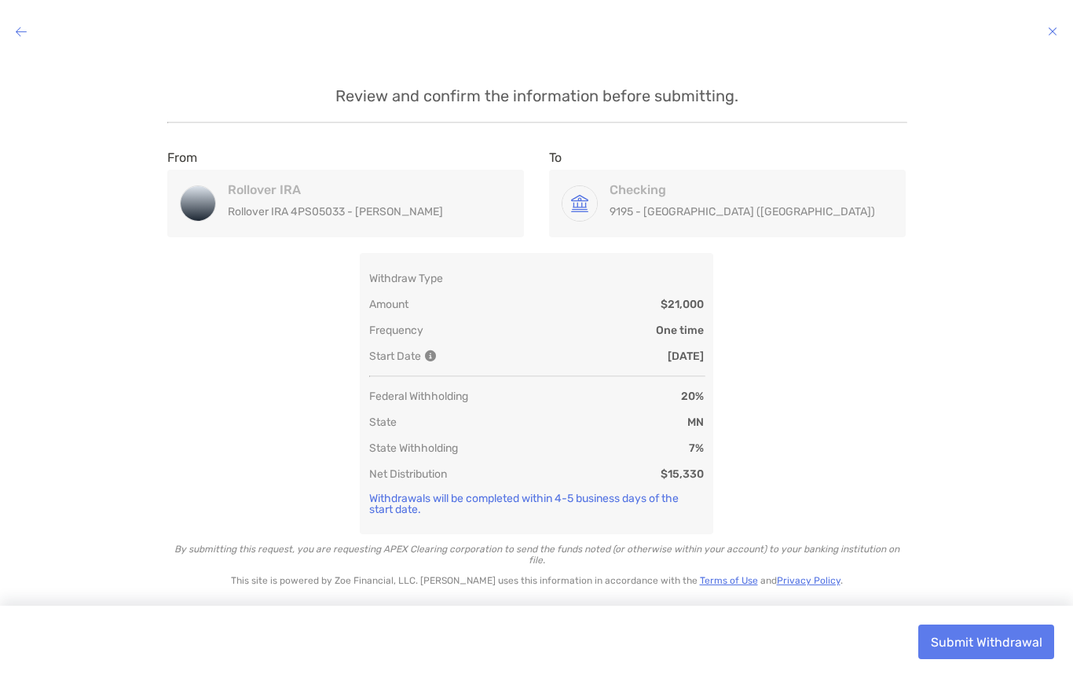
click at [982, 639] on button "Submit Withdrawal" at bounding box center [986, 642] width 136 height 35
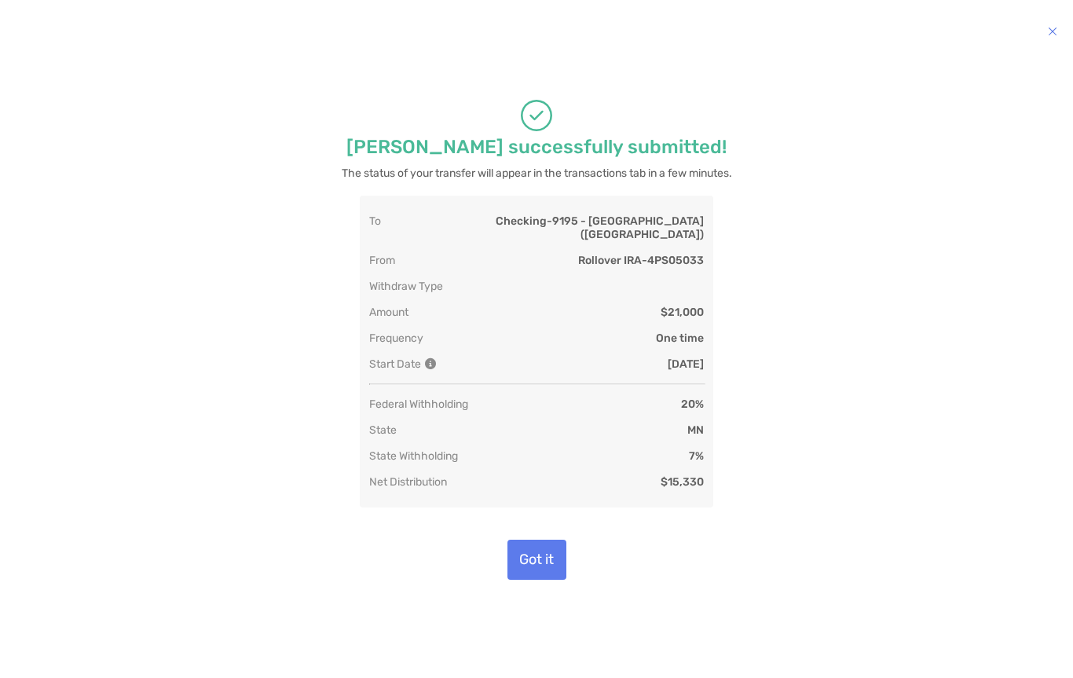
click at [544, 565] on button "Got it" at bounding box center [537, 560] width 59 height 40
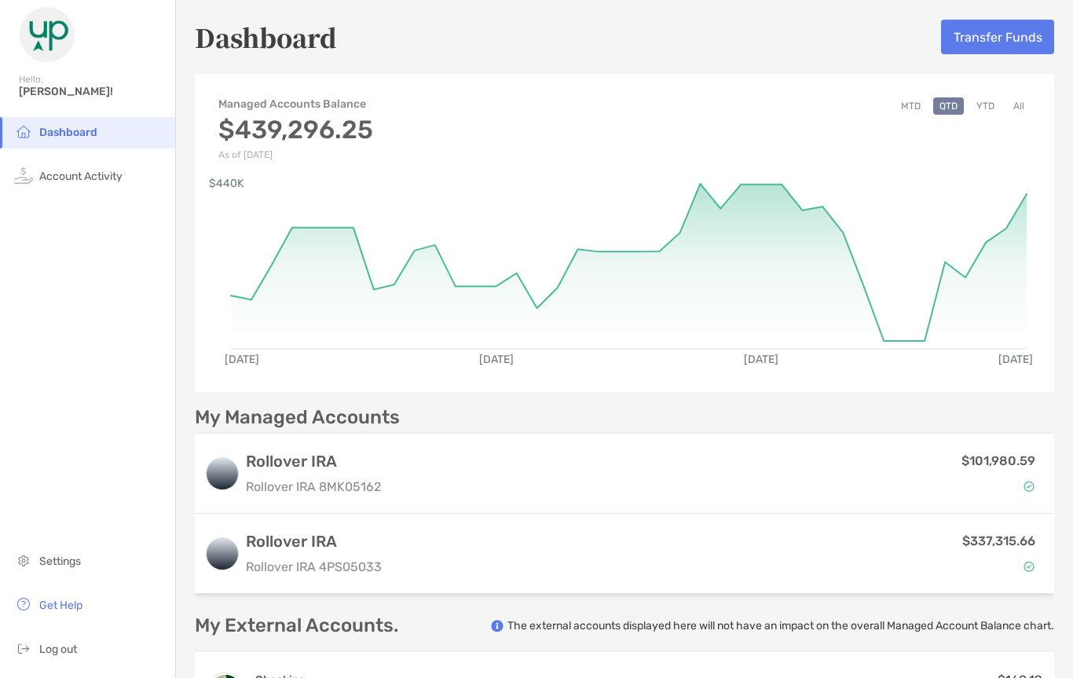
click at [61, 652] on span "Log out" at bounding box center [58, 649] width 38 height 13
